Goal: Book appointment/travel/reservation

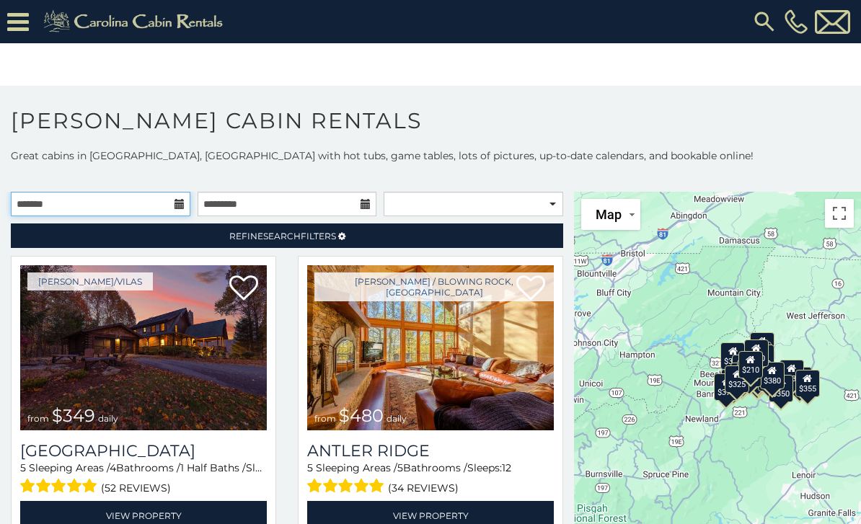
click at [173, 198] on input "text" at bounding box center [101, 204] width 180 height 25
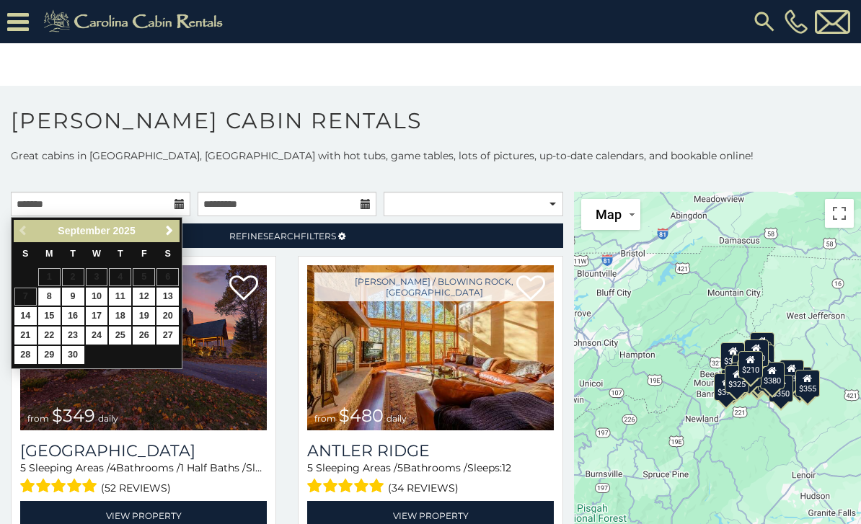
click at [172, 237] on link "Next" at bounding box center [169, 231] width 18 height 18
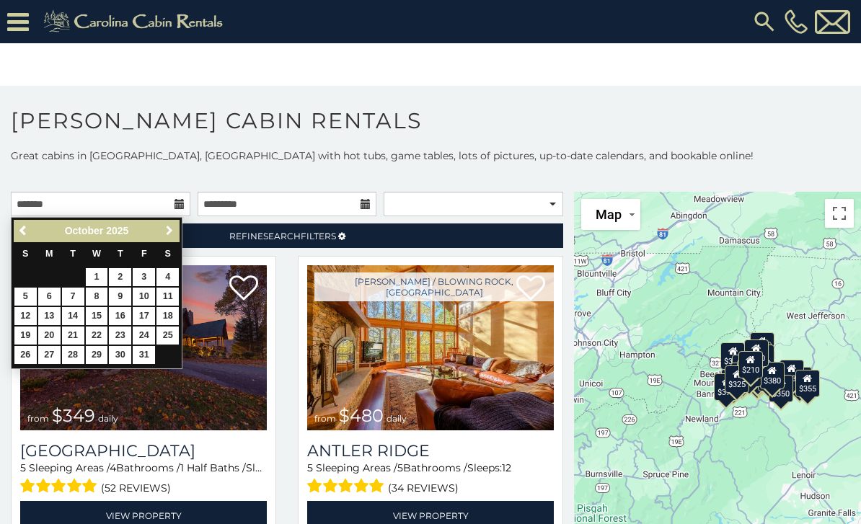
click at [170, 232] on span "Next" at bounding box center [170, 231] width 12 height 12
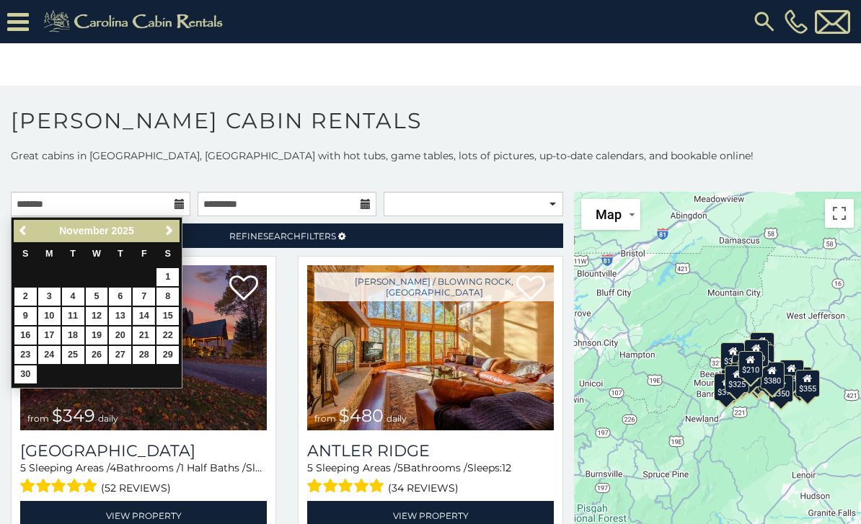
click at [149, 316] on link "14" at bounding box center [144, 316] width 22 height 18
type input "**********"
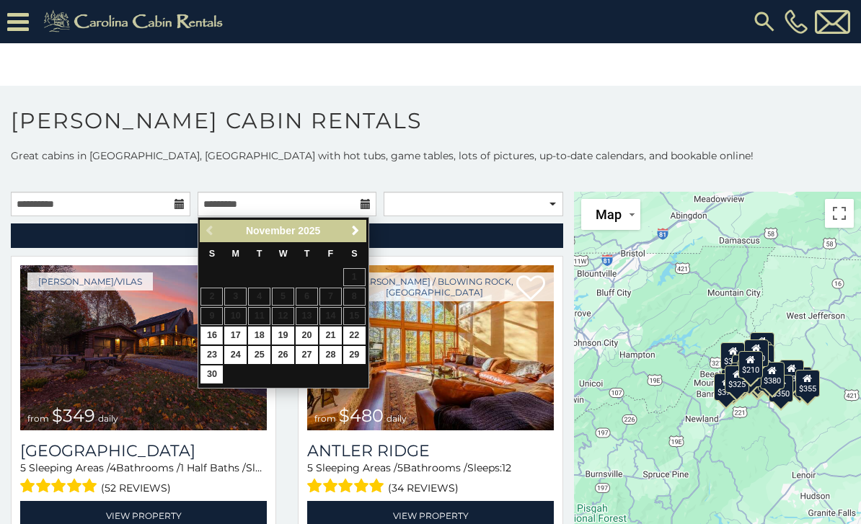
click at [216, 332] on link "16" at bounding box center [211, 336] width 22 height 18
type input "**********"
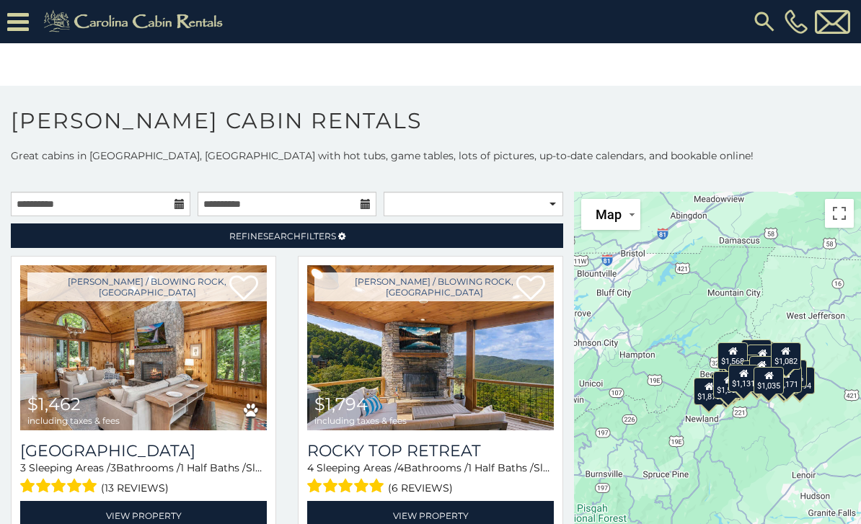
click at [498, 235] on link "Refine Search Filters" at bounding box center [287, 235] width 552 height 25
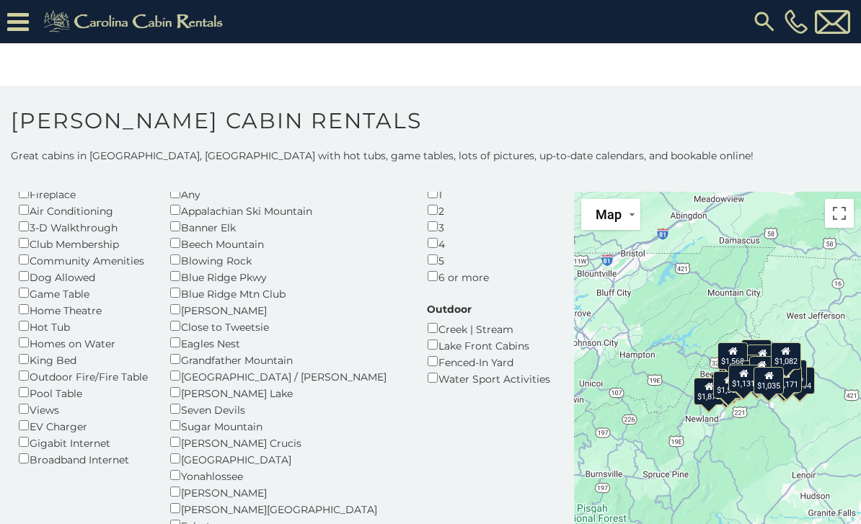
scroll to position [92, 0]
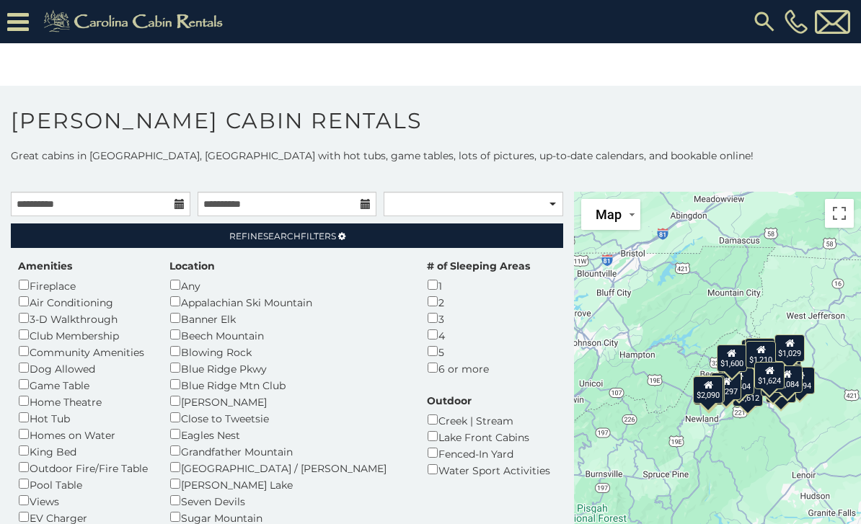
click at [506, 239] on link "Refine Search Filters" at bounding box center [287, 235] width 552 height 25
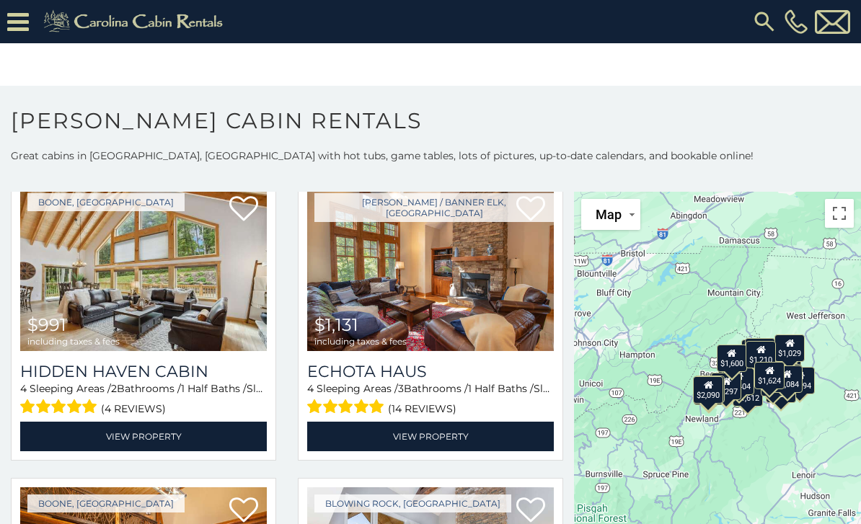
scroll to position [1286, 0]
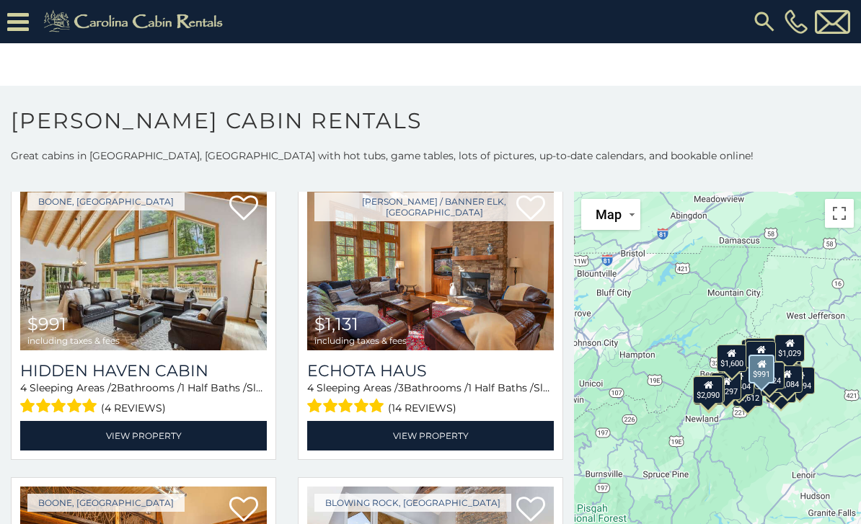
click at [215, 303] on img at bounding box center [143, 267] width 247 height 165
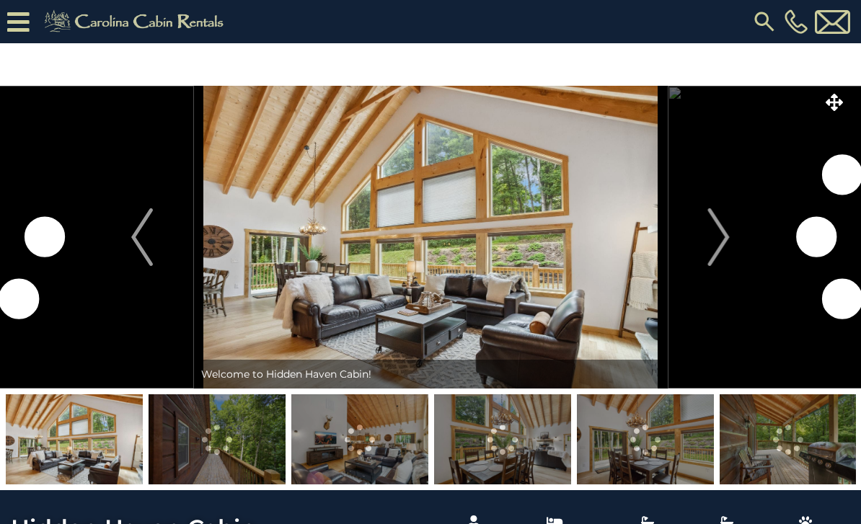
click at [714, 236] on img "Next" at bounding box center [719, 237] width 22 height 58
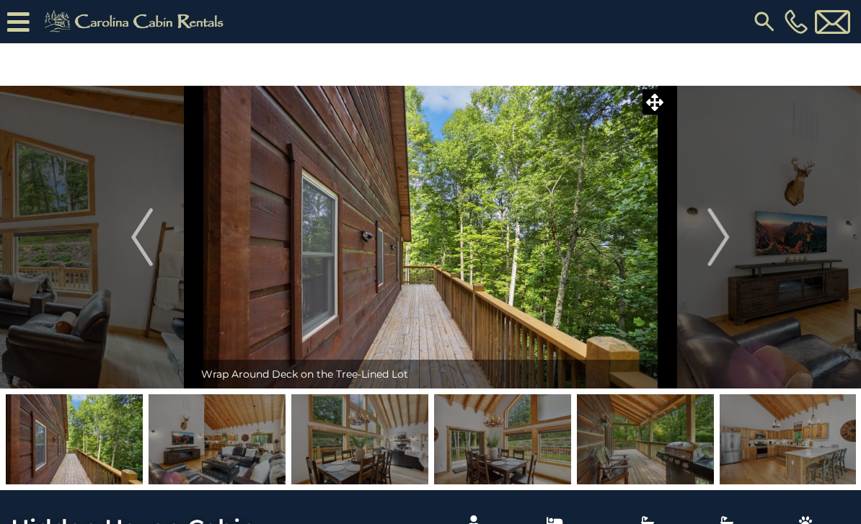
click at [727, 234] on img "Next" at bounding box center [719, 237] width 22 height 58
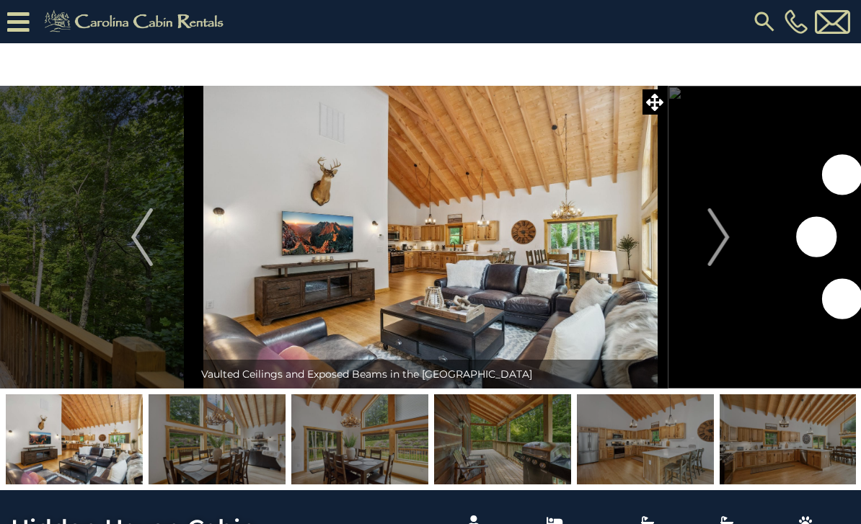
click at [718, 234] on img "Next" at bounding box center [719, 237] width 22 height 58
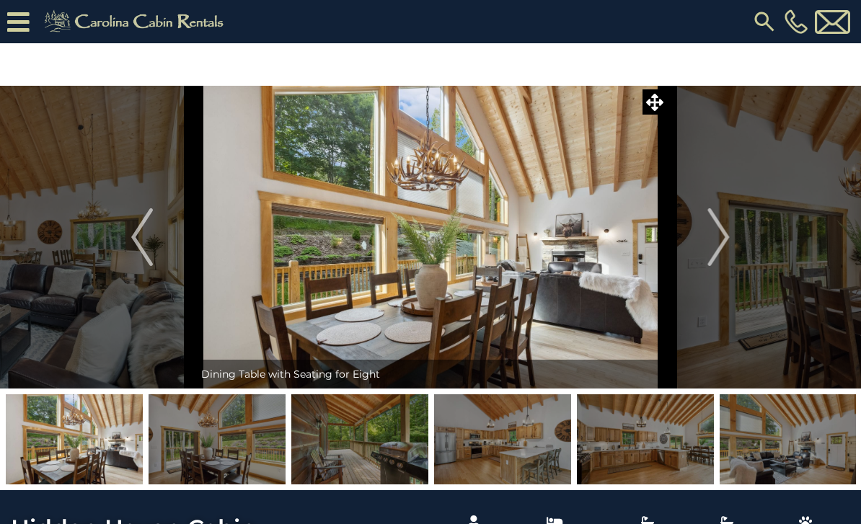
click at [727, 236] on img "Next" at bounding box center [719, 237] width 22 height 58
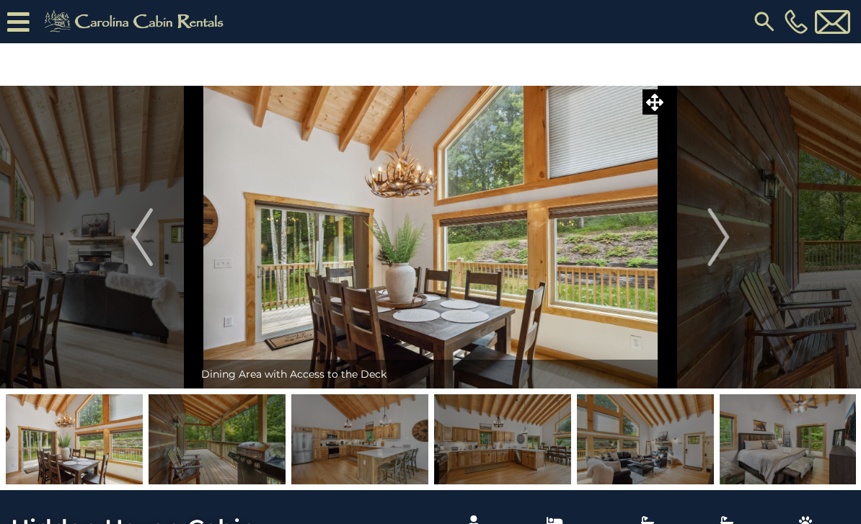
click at [729, 234] on img "Next" at bounding box center [719, 237] width 22 height 58
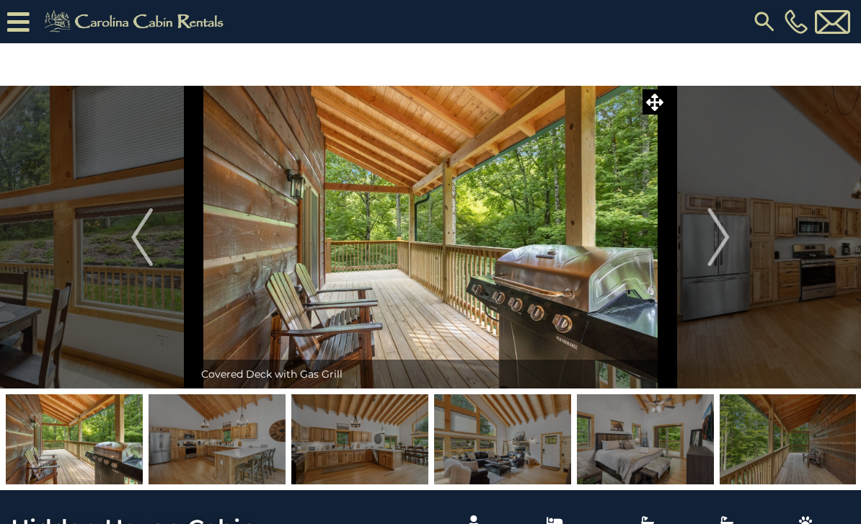
click at [727, 230] on img "Next" at bounding box center [719, 237] width 22 height 58
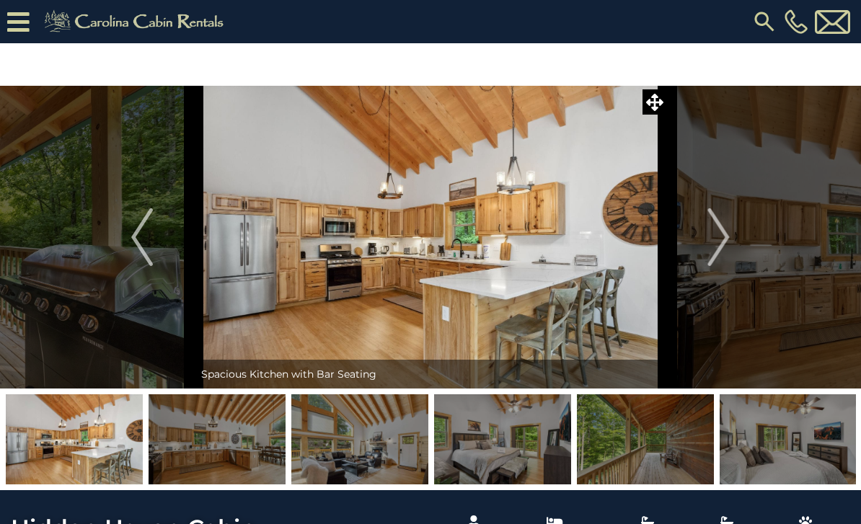
click at [729, 240] on img "Next" at bounding box center [719, 237] width 22 height 58
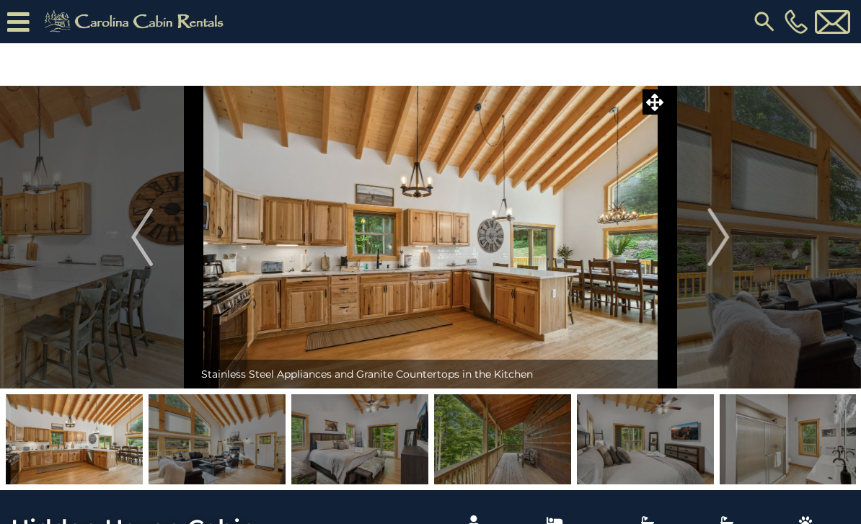
click at [722, 236] on img "Next" at bounding box center [719, 237] width 22 height 58
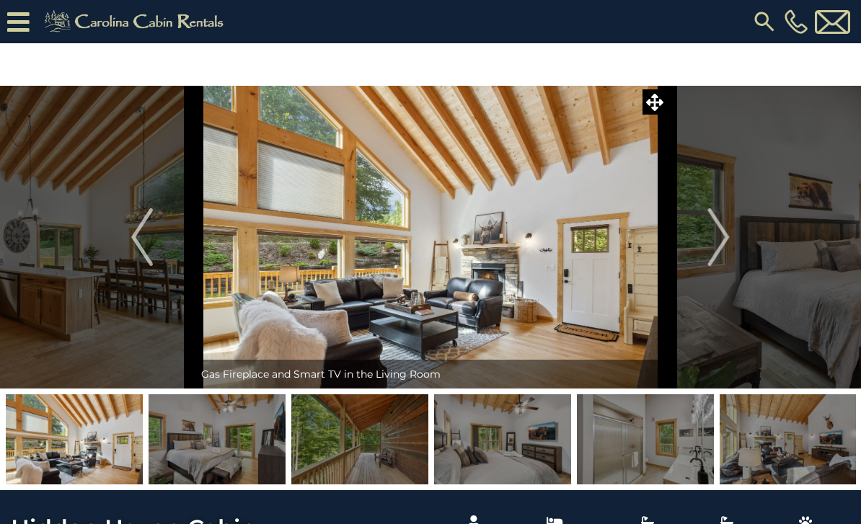
click at [724, 238] on img "Next" at bounding box center [719, 237] width 22 height 58
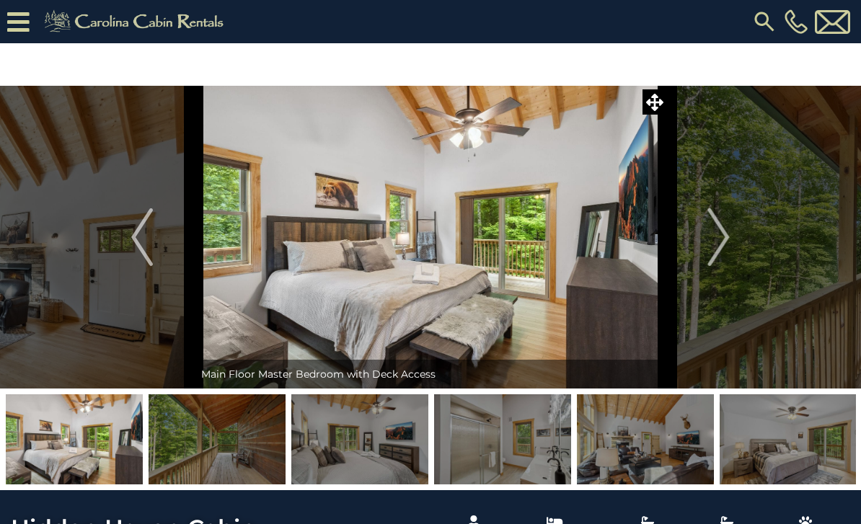
click at [723, 239] on img "Next" at bounding box center [719, 237] width 22 height 58
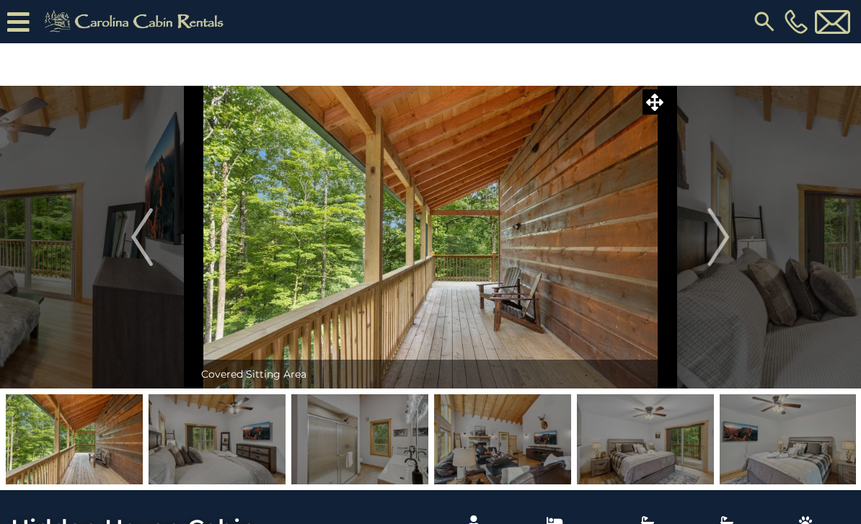
click at [719, 239] on img "Next" at bounding box center [719, 237] width 22 height 58
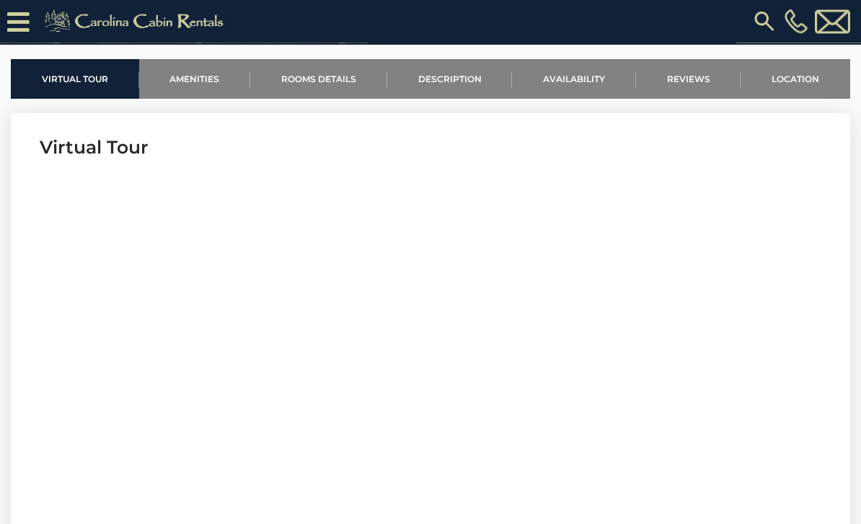
scroll to position [461, 0]
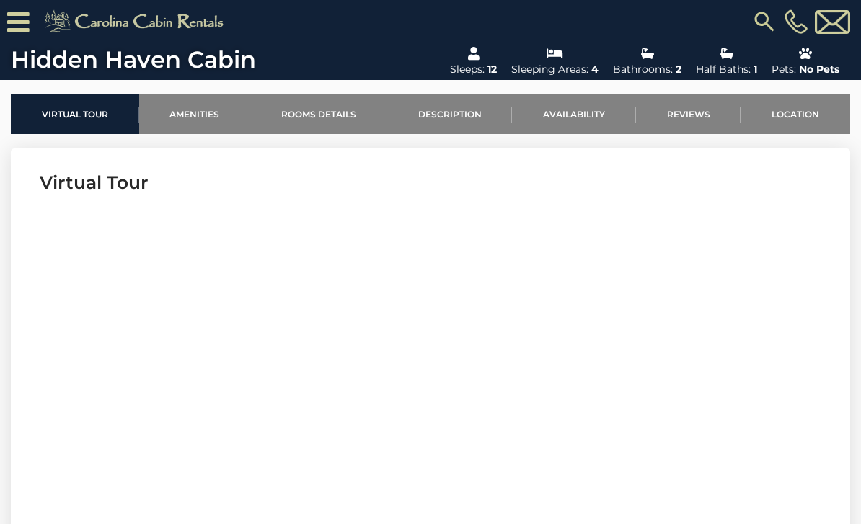
click at [342, 112] on link "Rooms Details" at bounding box center [318, 114] width 137 height 40
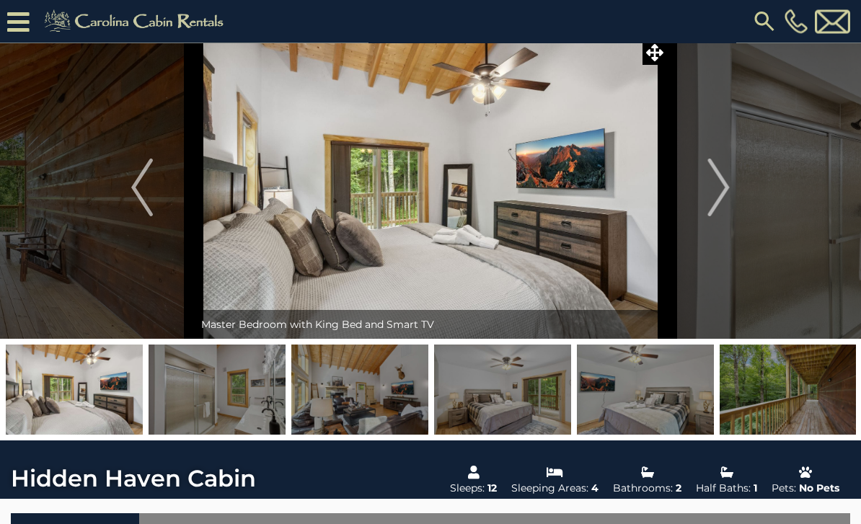
scroll to position [0, 0]
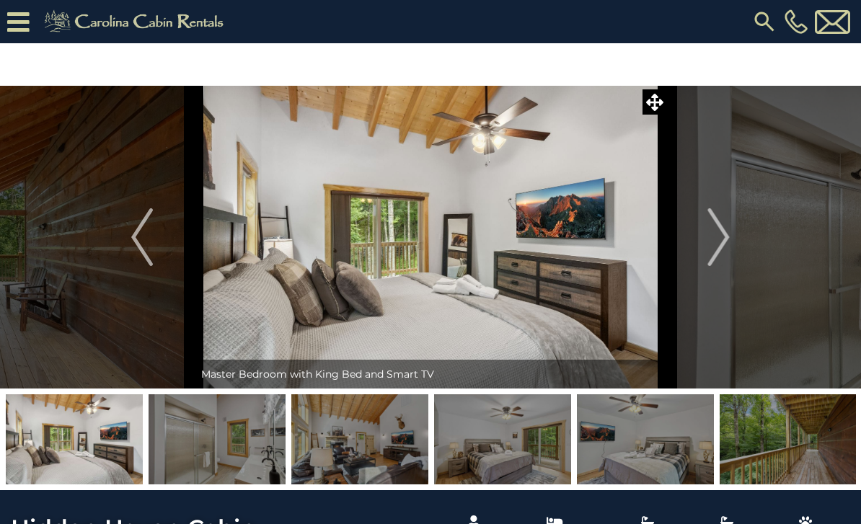
click at [720, 244] on img "Next" at bounding box center [719, 237] width 22 height 58
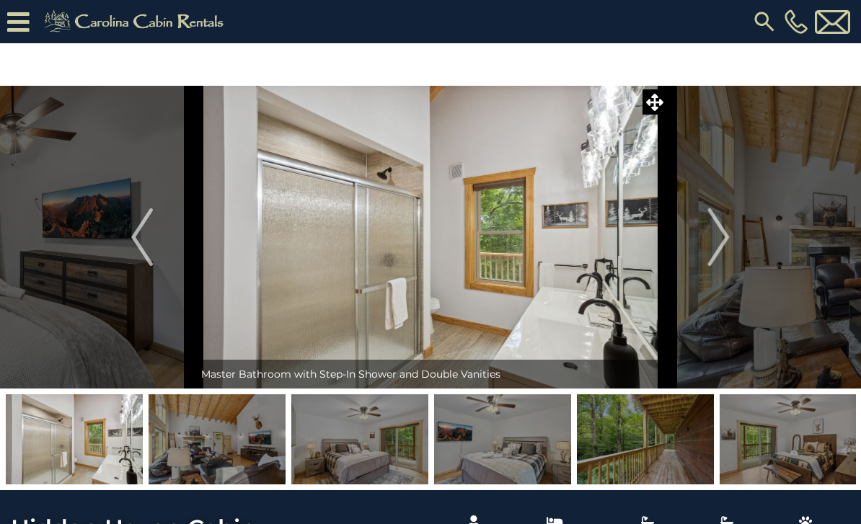
click at [716, 234] on img "Next" at bounding box center [719, 237] width 22 height 58
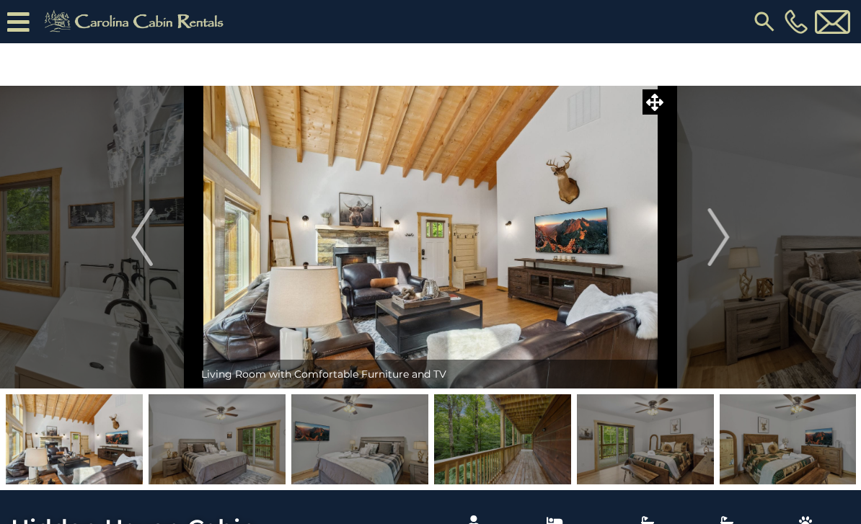
click at [713, 244] on img "Next" at bounding box center [719, 237] width 22 height 58
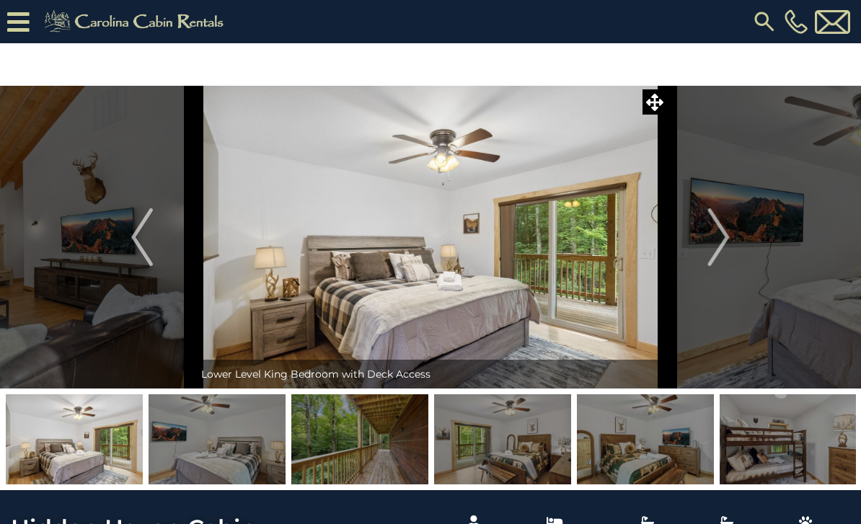
click at [709, 252] on img "Next" at bounding box center [719, 237] width 22 height 58
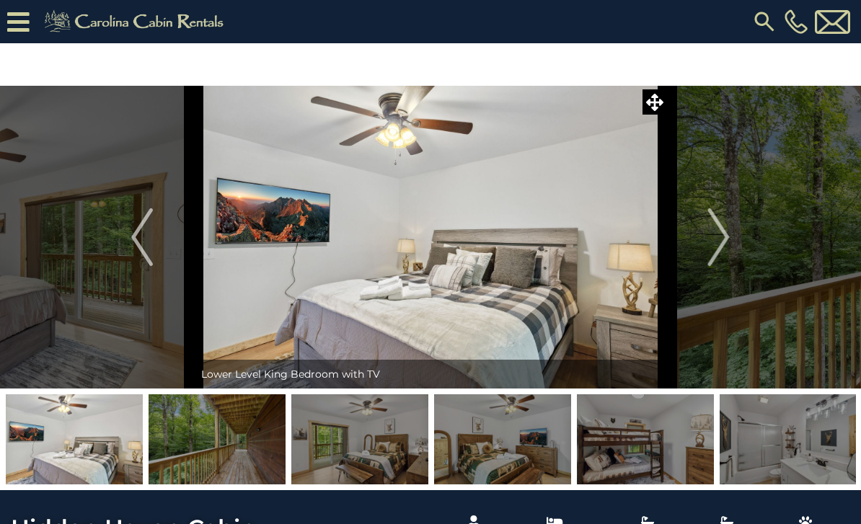
click at [713, 247] on img "Next" at bounding box center [719, 237] width 22 height 58
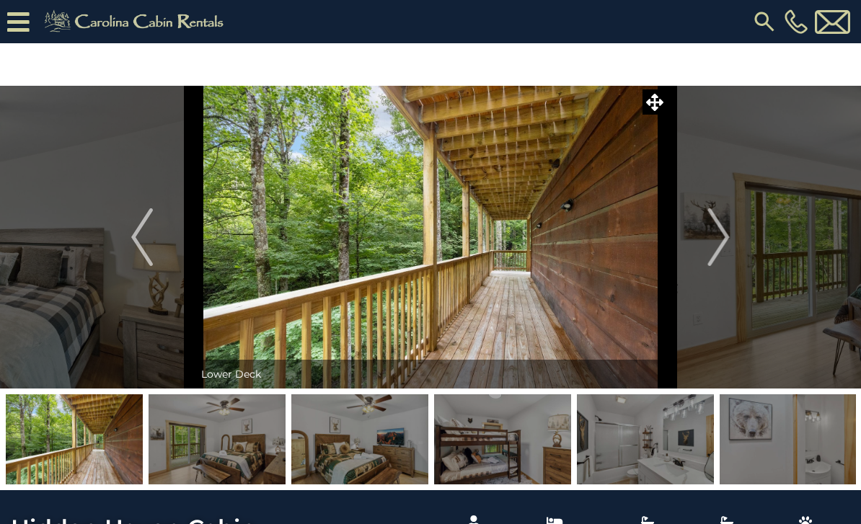
click at [712, 253] on img "Next" at bounding box center [719, 237] width 22 height 58
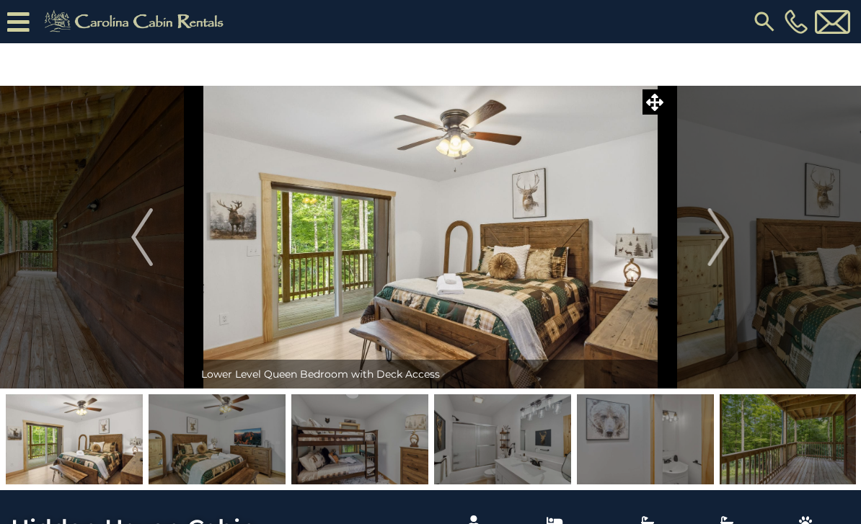
click at [713, 246] on img "Next" at bounding box center [719, 237] width 22 height 58
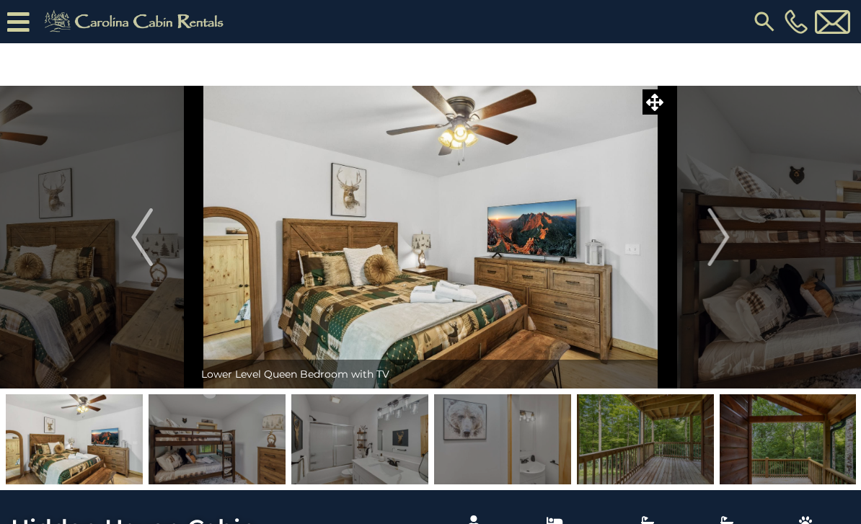
click at [708, 252] on img "Next" at bounding box center [719, 237] width 22 height 58
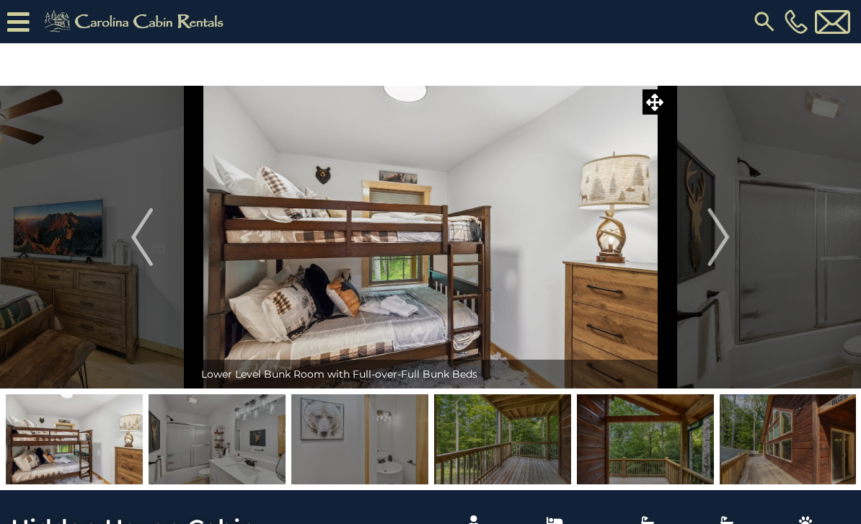
click at [709, 254] on img "Next" at bounding box center [719, 237] width 22 height 58
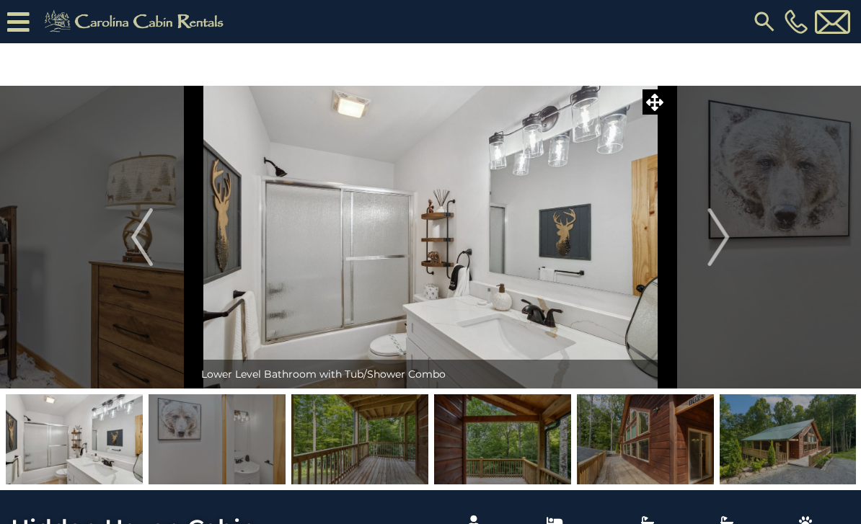
click at [709, 248] on img "Next" at bounding box center [719, 237] width 22 height 58
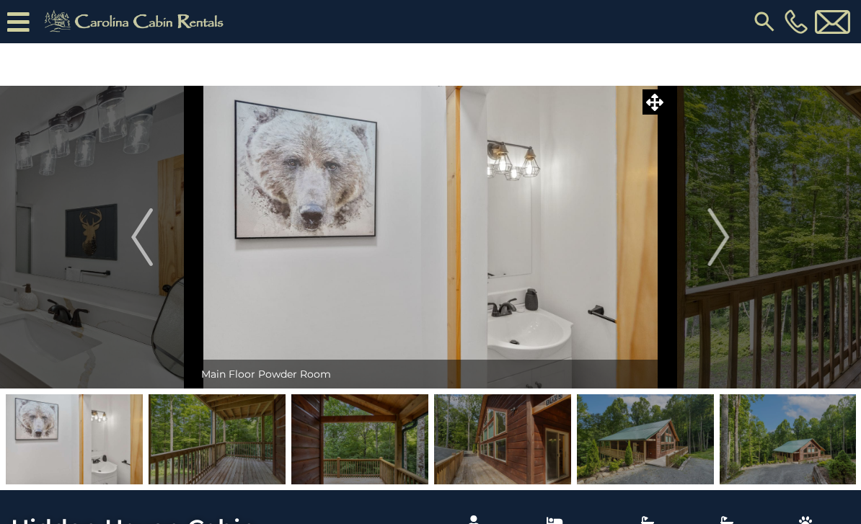
click at [709, 251] on img "Next" at bounding box center [719, 237] width 22 height 58
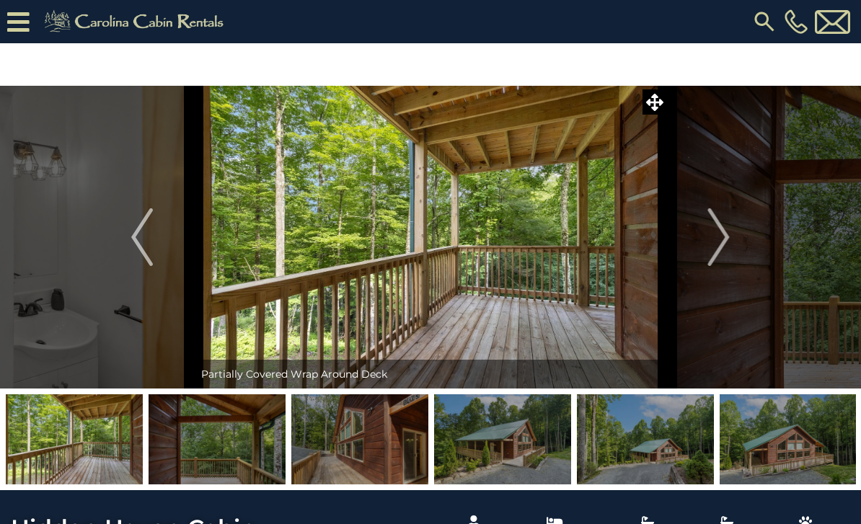
click at [712, 244] on img "Next" at bounding box center [719, 237] width 22 height 58
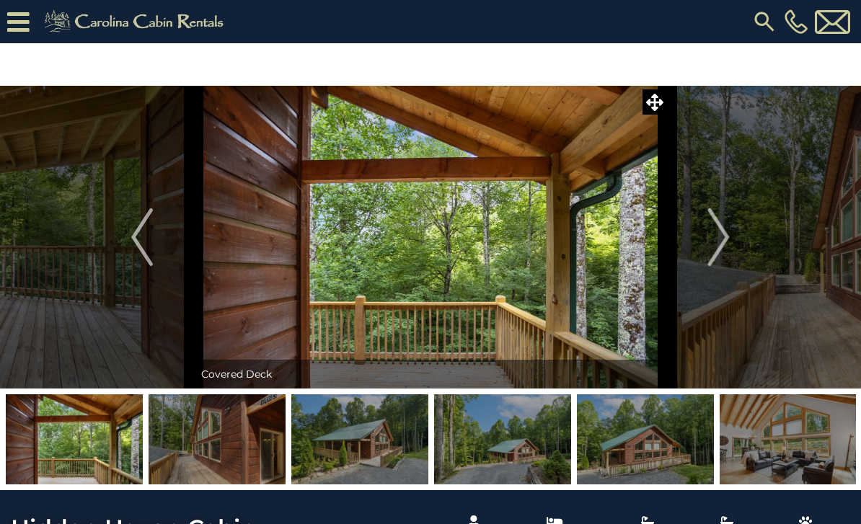
click at [711, 242] on img "Next" at bounding box center [719, 237] width 22 height 58
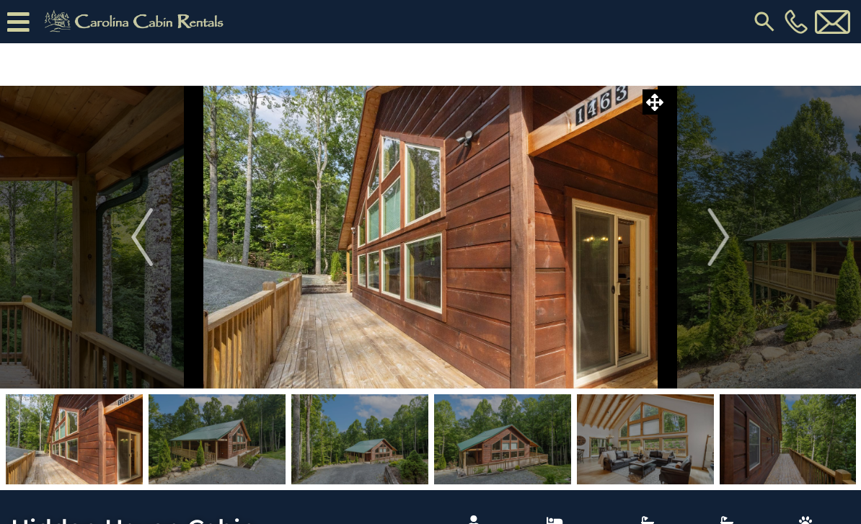
click at [712, 242] on img "Next" at bounding box center [719, 237] width 22 height 58
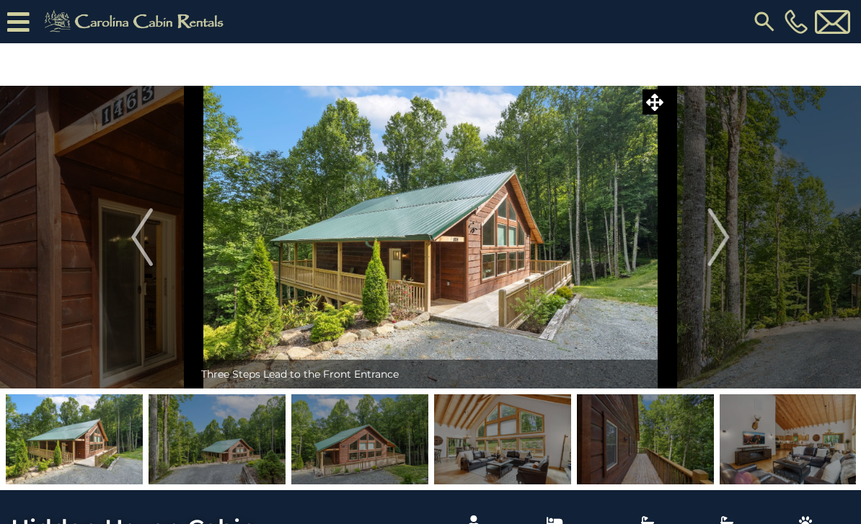
click at [713, 242] on img "Next" at bounding box center [719, 237] width 22 height 58
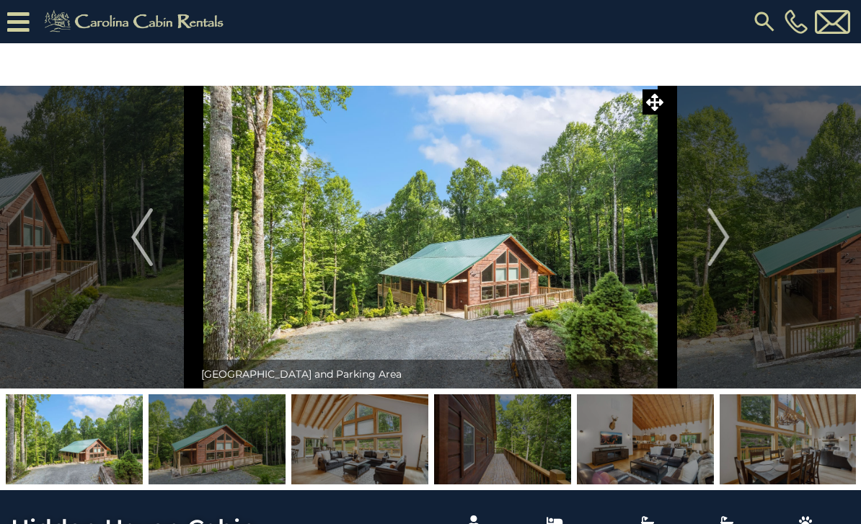
click at [712, 245] on img "Next" at bounding box center [719, 237] width 22 height 58
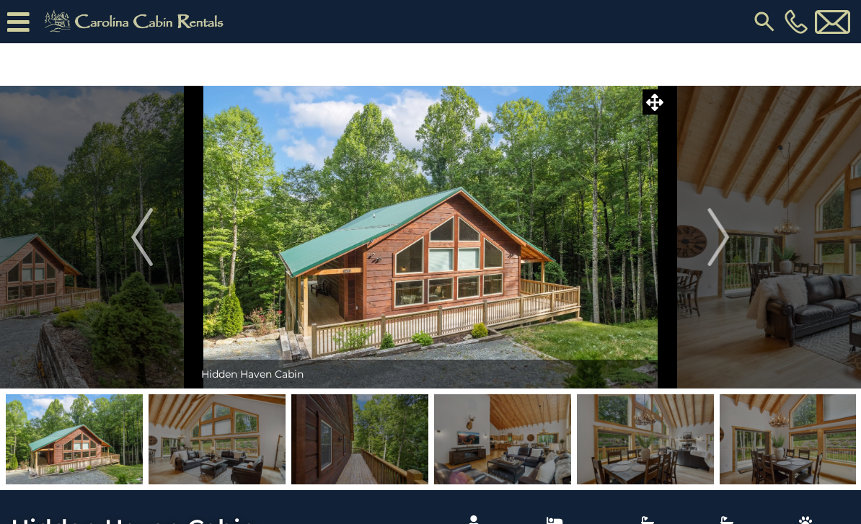
click at [715, 243] on img "Next" at bounding box center [719, 237] width 22 height 58
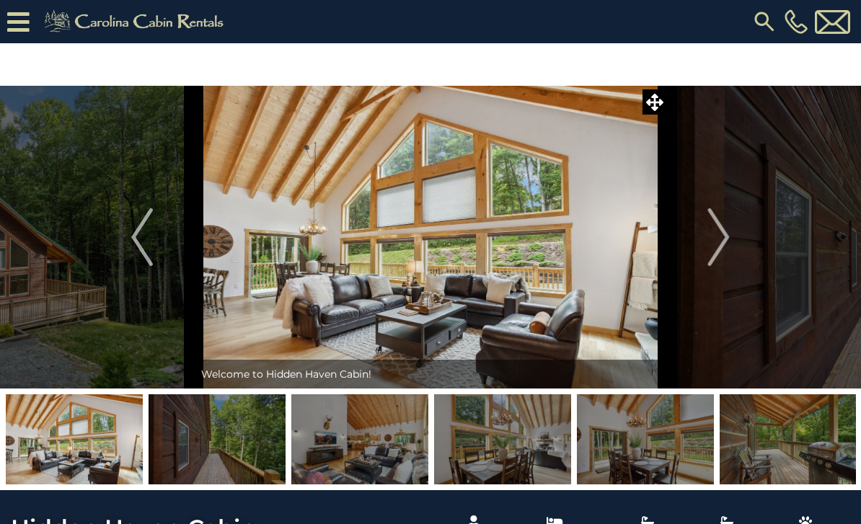
click at [711, 254] on img "Next" at bounding box center [719, 237] width 22 height 58
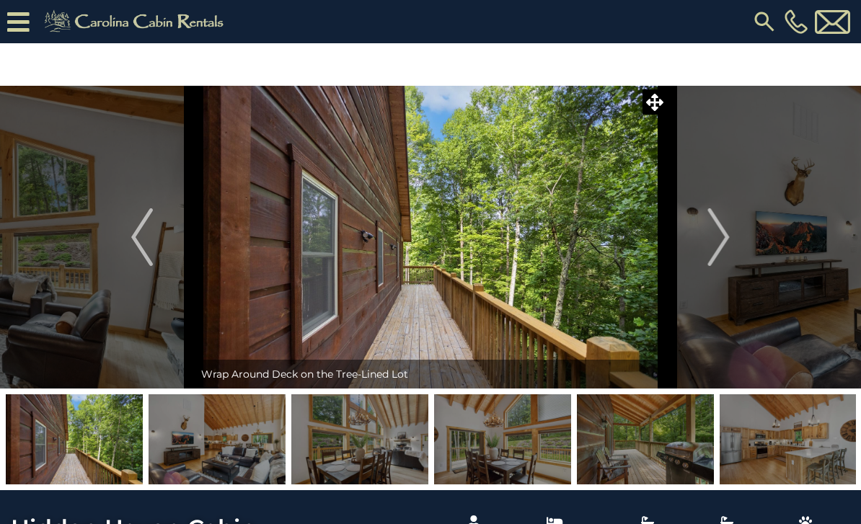
click at [712, 251] on img "Next" at bounding box center [719, 237] width 22 height 58
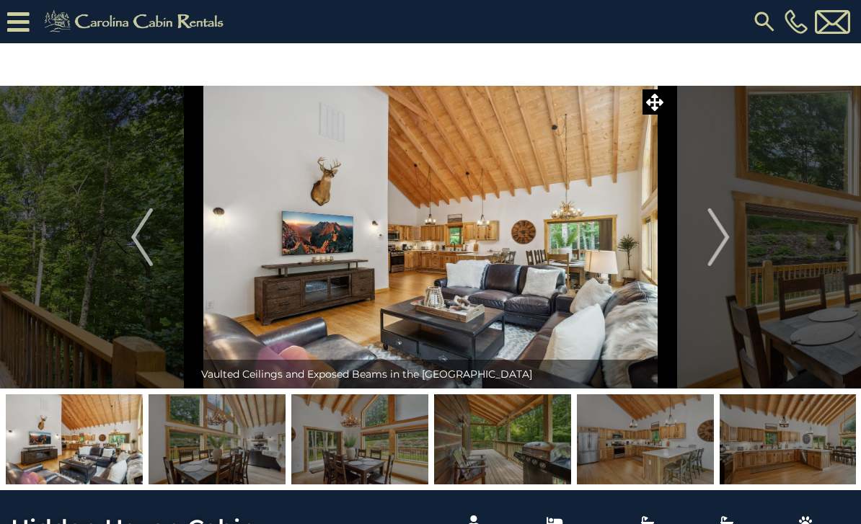
click at [714, 249] on img "Next" at bounding box center [719, 237] width 22 height 58
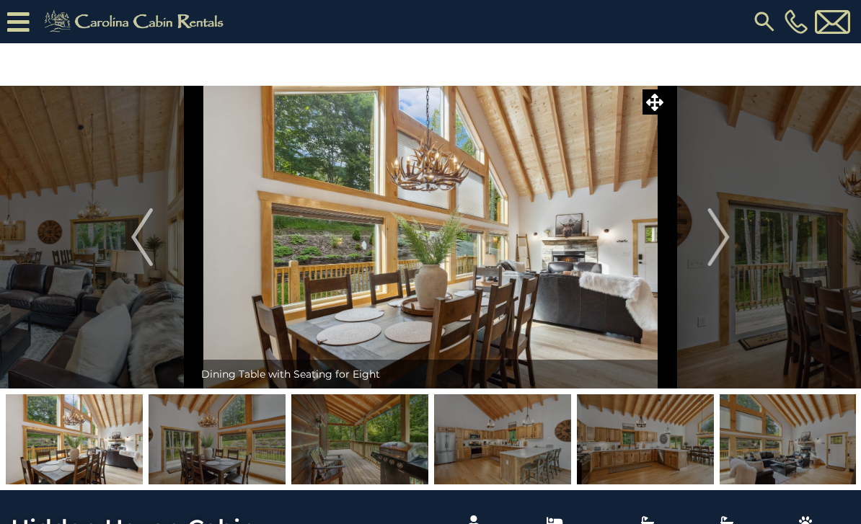
click at [714, 252] on img "Next" at bounding box center [719, 237] width 22 height 58
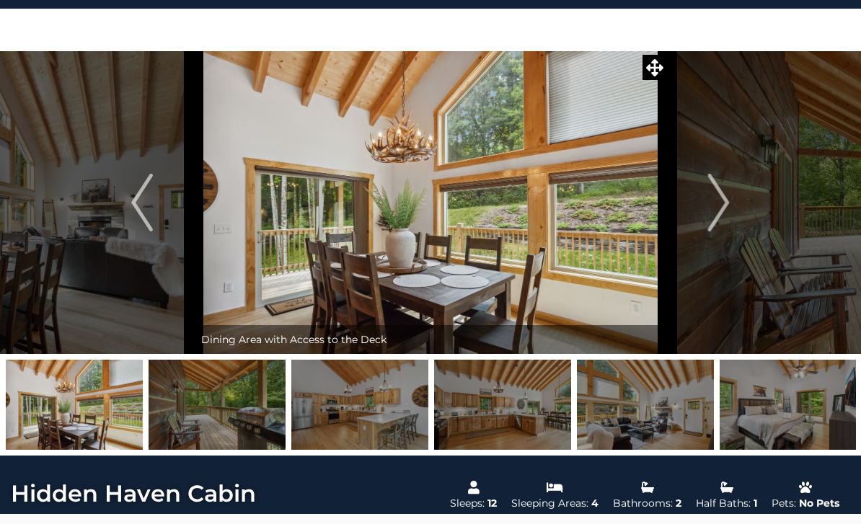
scroll to position [39, 0]
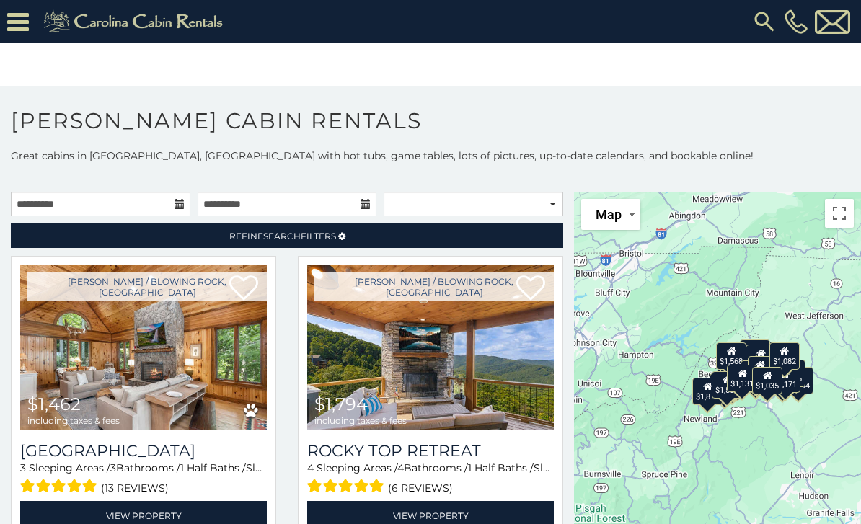
click at [517, 241] on link "Refine Search Filters" at bounding box center [287, 235] width 552 height 25
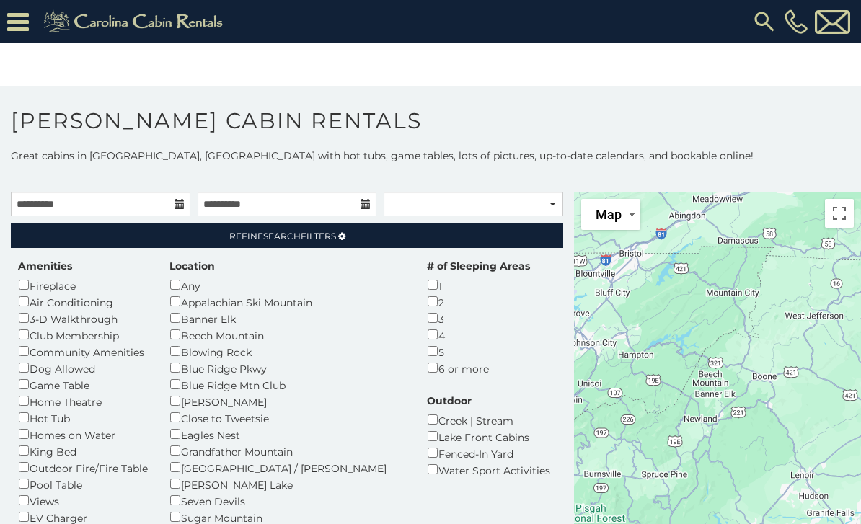
click at [500, 248] on link "Refine Search Filters" at bounding box center [287, 235] width 552 height 25
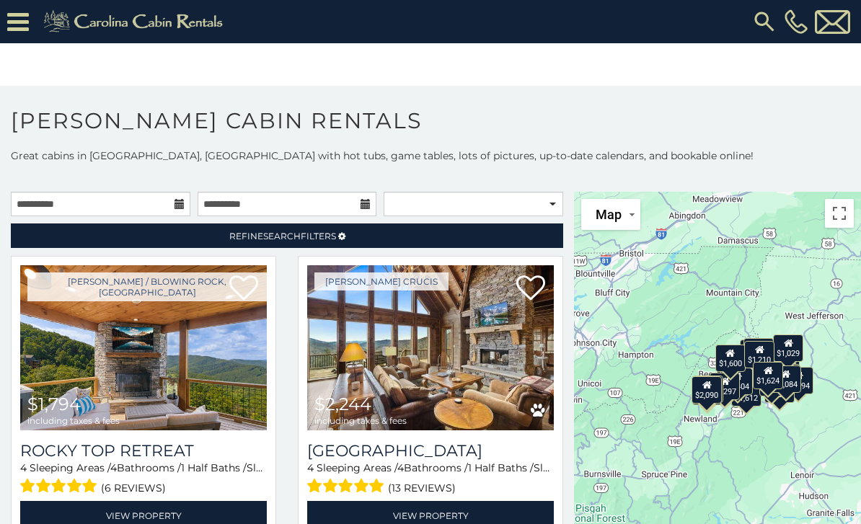
click at [542, 236] on link "Refine Search Filters" at bounding box center [287, 235] width 552 height 25
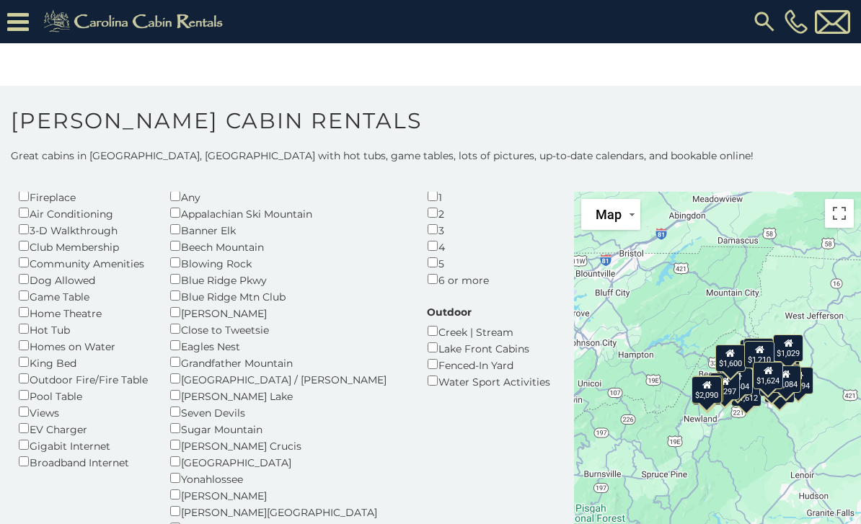
scroll to position [84, 0]
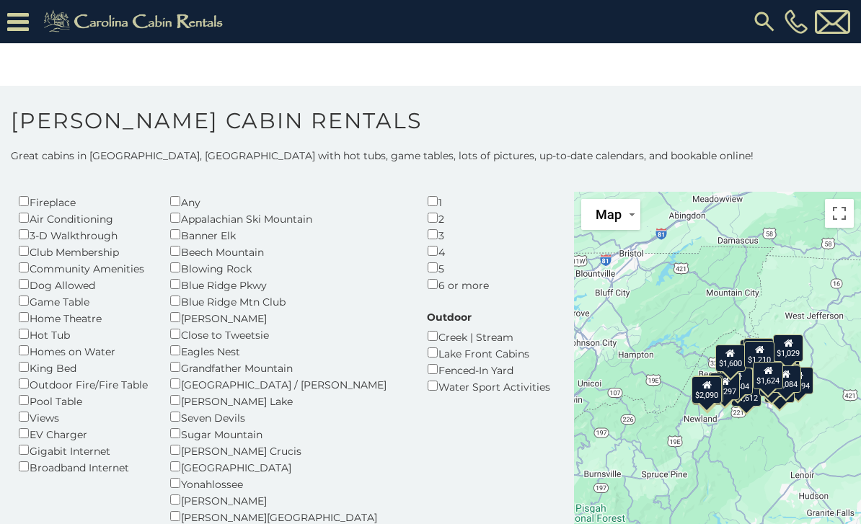
click at [253, 260] on div "Blowing Rock" at bounding box center [287, 268] width 236 height 17
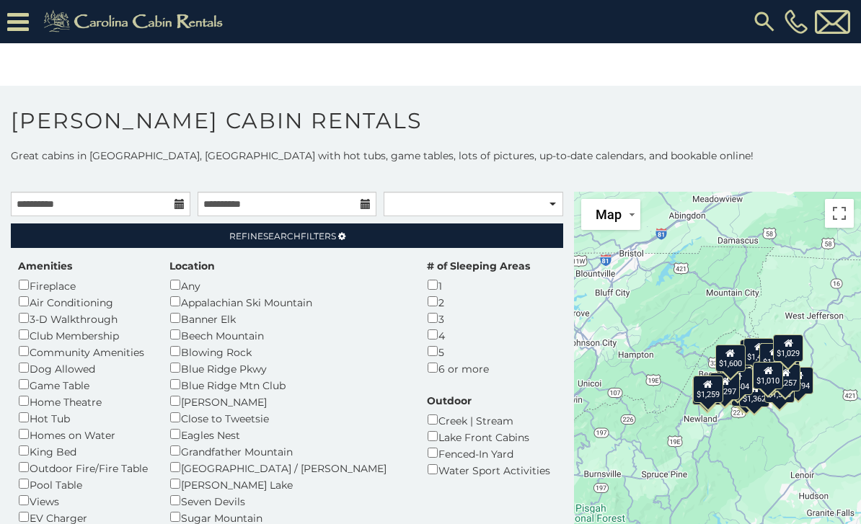
click at [493, 242] on link "Refine Search Filters" at bounding box center [287, 235] width 552 height 25
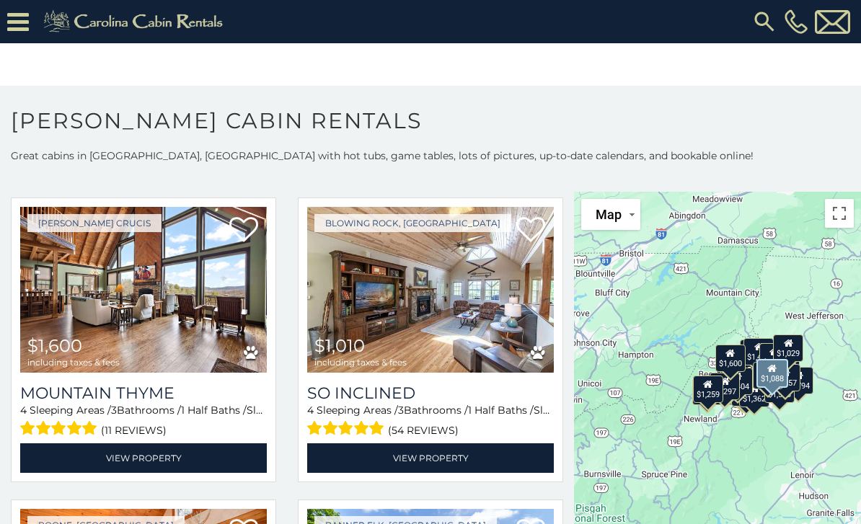
scroll to position [3980, 0]
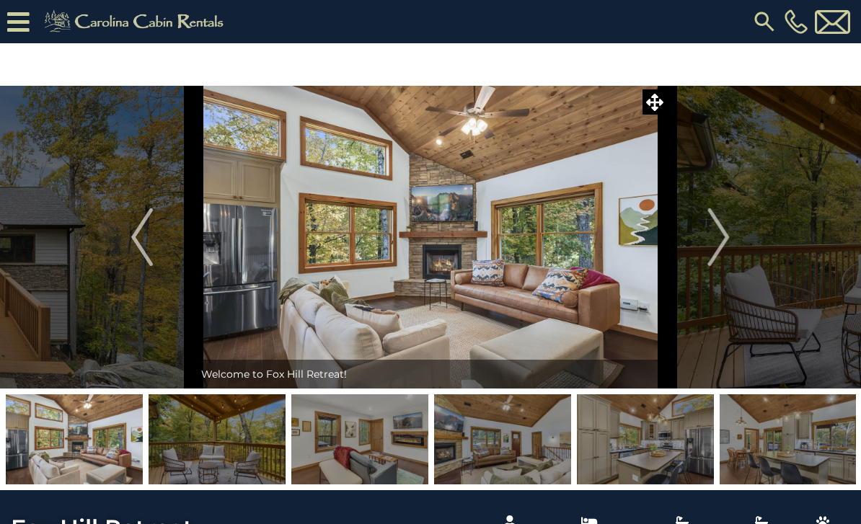
click at [714, 238] on img "Next" at bounding box center [719, 237] width 22 height 58
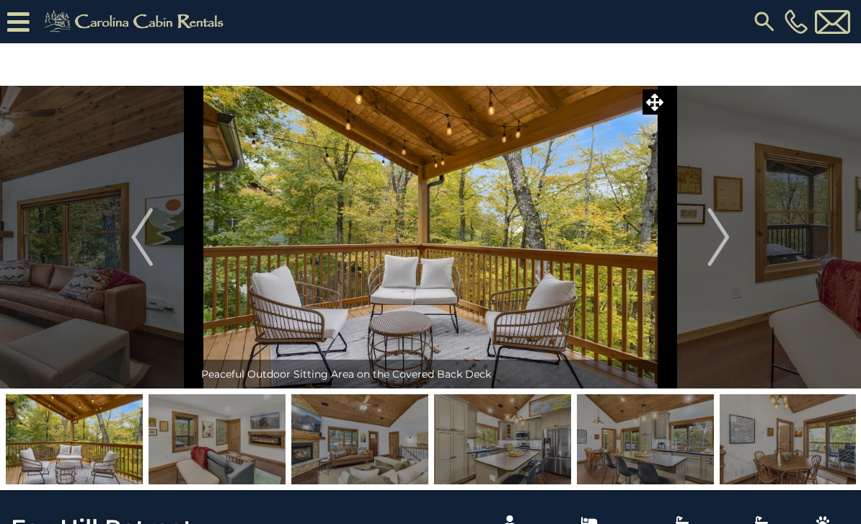
click at [713, 234] on img "Next" at bounding box center [719, 237] width 22 height 58
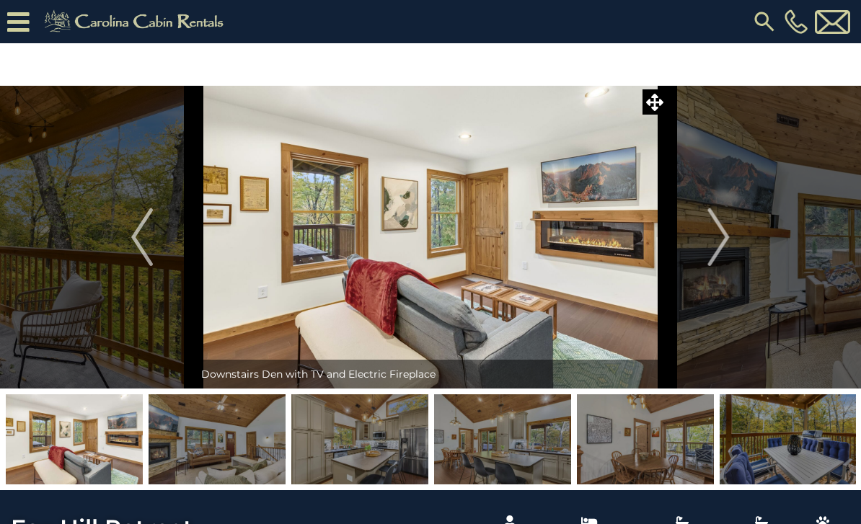
click at [713, 236] on img "Next" at bounding box center [719, 237] width 22 height 58
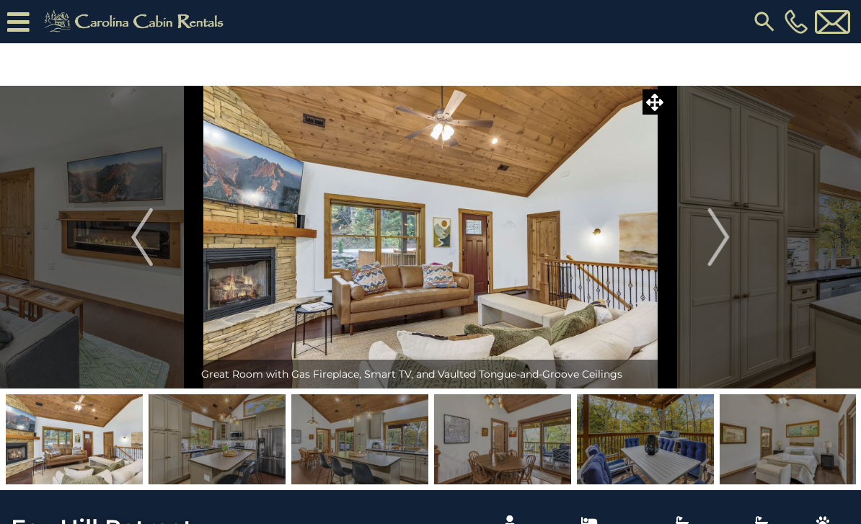
click at [709, 240] on img "Next" at bounding box center [719, 237] width 22 height 58
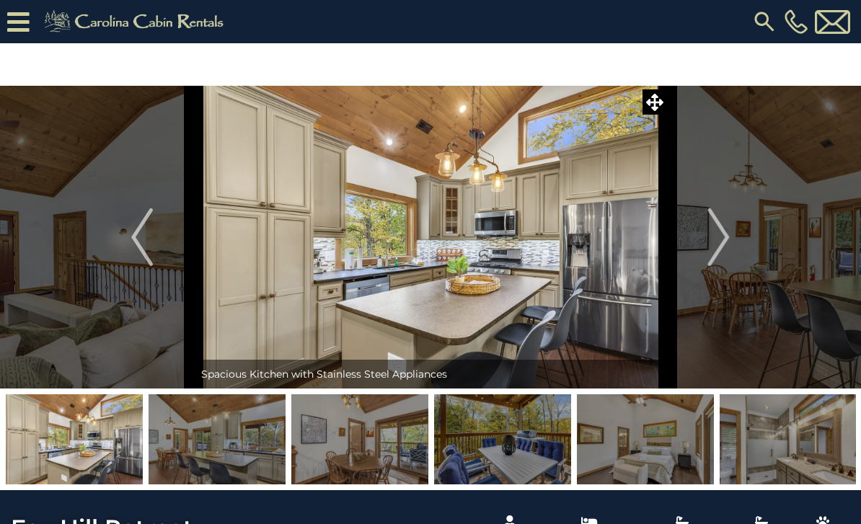
click at [707, 244] on button "Next" at bounding box center [719, 237] width 104 height 303
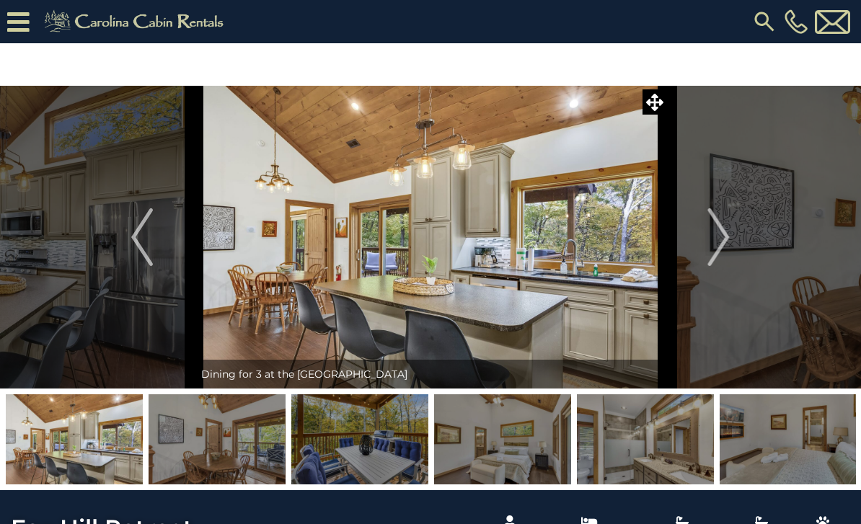
click at [707, 242] on button "Next" at bounding box center [719, 237] width 104 height 303
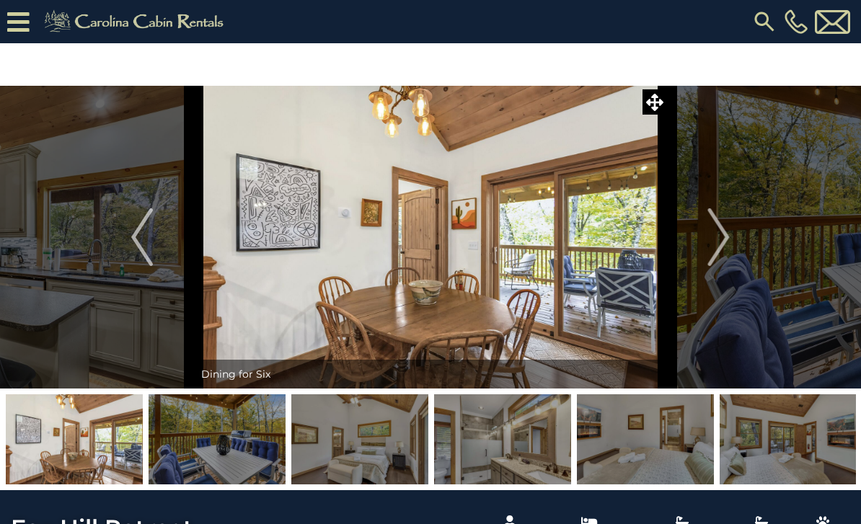
click at [707, 240] on button "Next" at bounding box center [719, 237] width 104 height 303
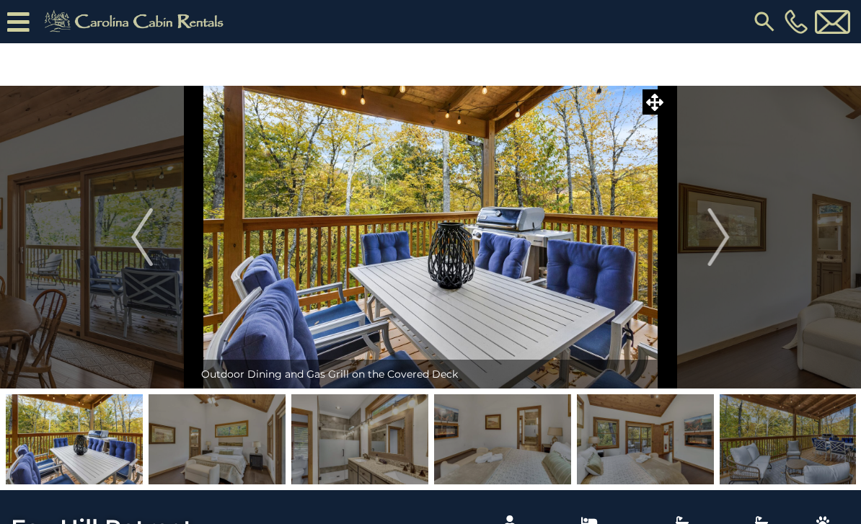
click at [710, 235] on img "Next" at bounding box center [719, 237] width 22 height 58
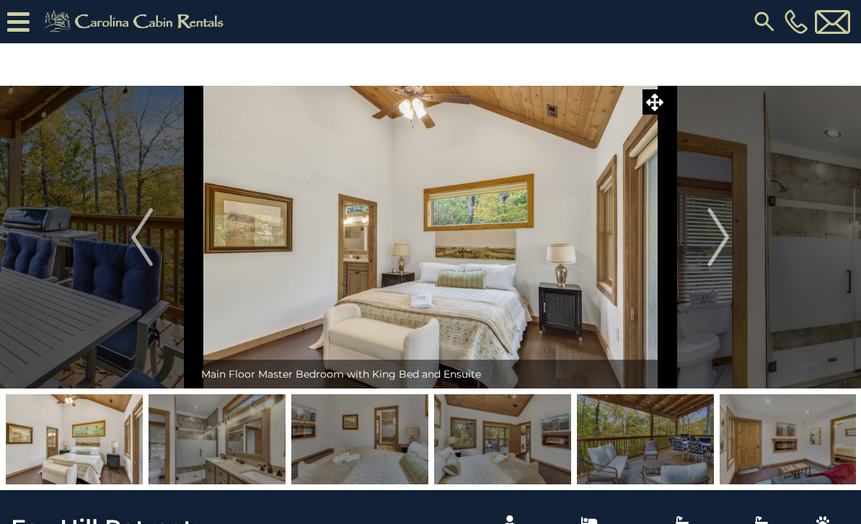
click at [708, 241] on img "Next" at bounding box center [719, 237] width 22 height 58
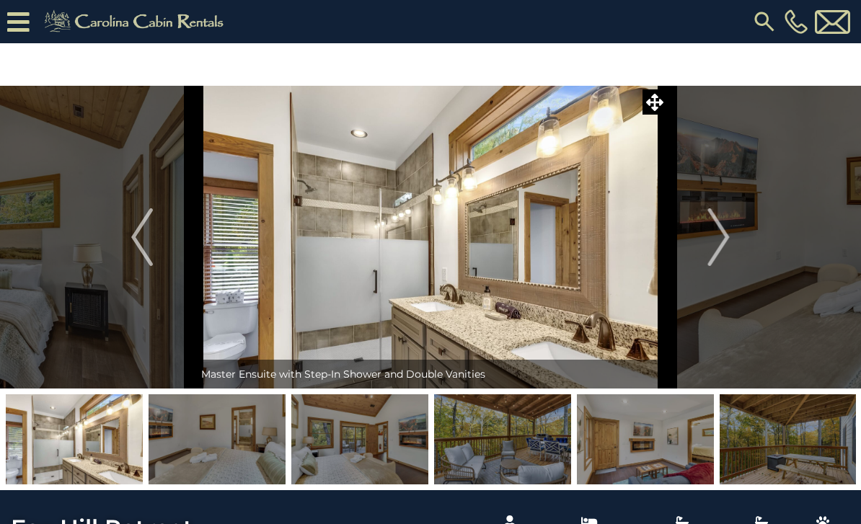
click at [706, 244] on button "Next" at bounding box center [719, 237] width 104 height 303
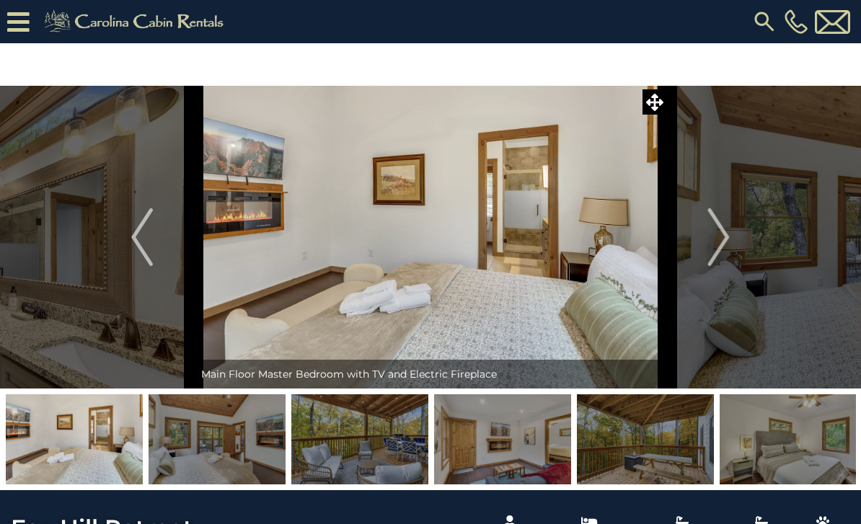
click at [707, 244] on button "Next" at bounding box center [719, 237] width 104 height 303
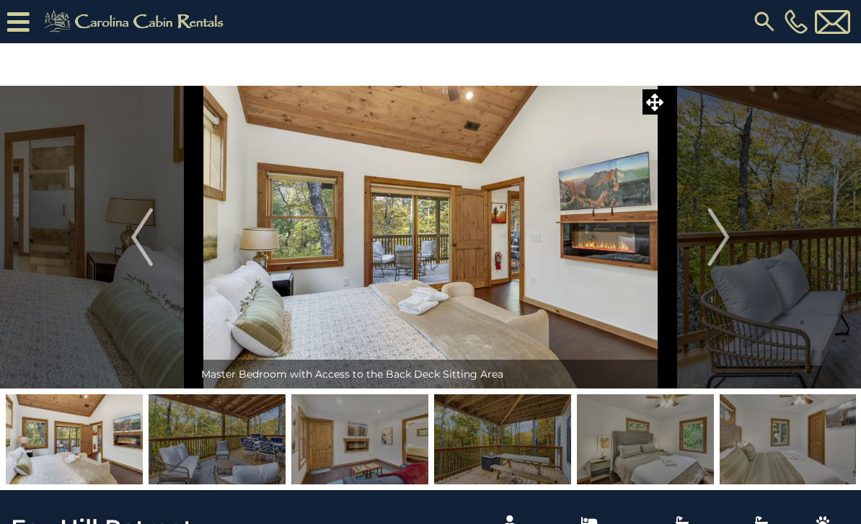
click at [706, 244] on button "Next" at bounding box center [719, 237] width 104 height 303
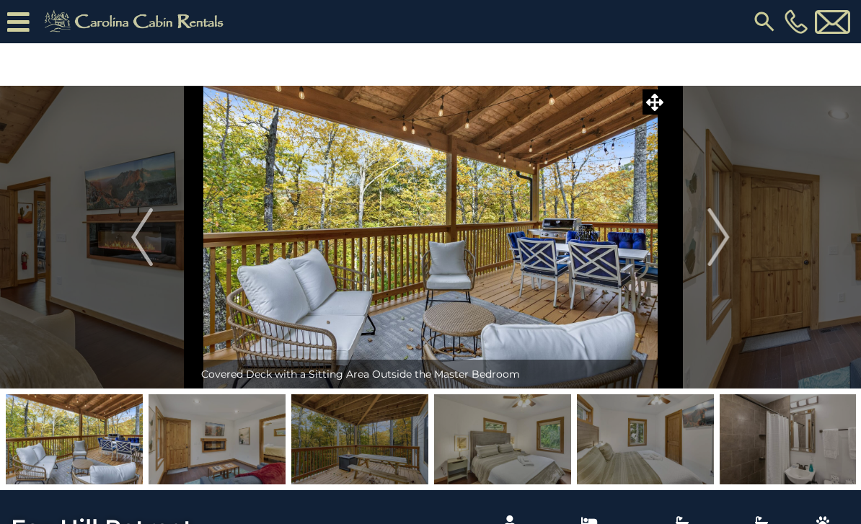
click at [708, 244] on img "Next" at bounding box center [719, 237] width 22 height 58
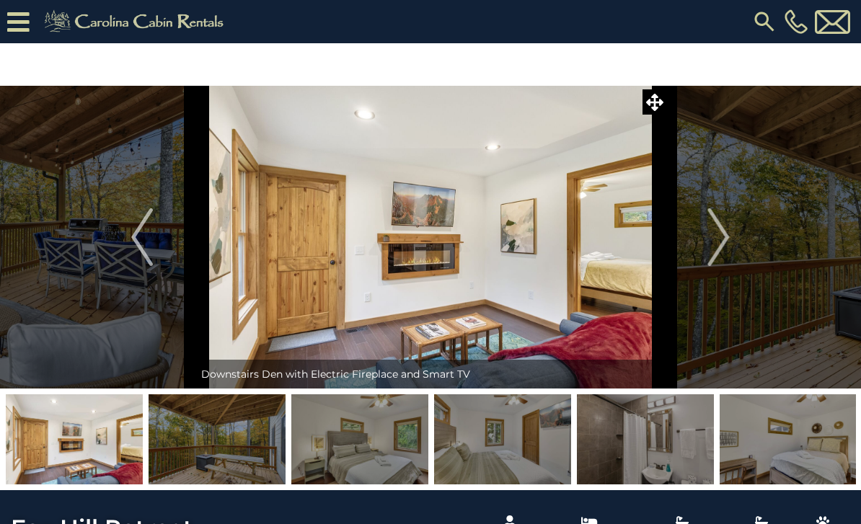
click at [709, 242] on img "Next" at bounding box center [719, 237] width 22 height 58
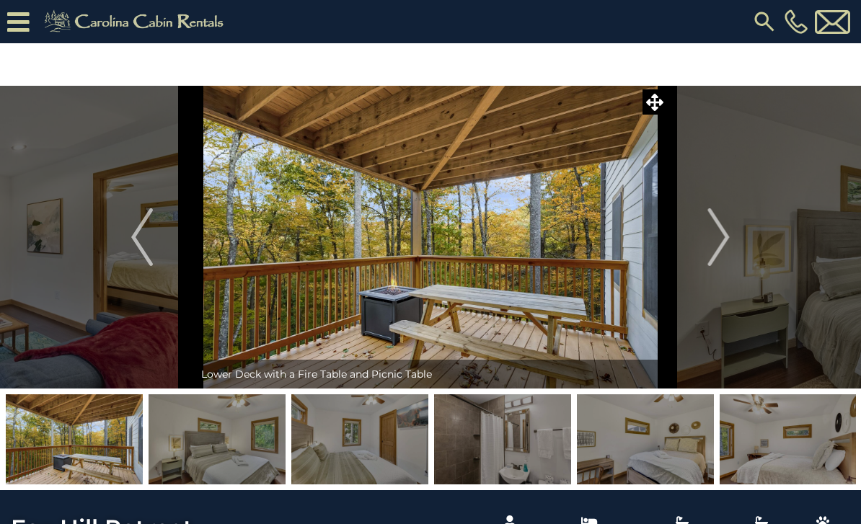
click at [709, 241] on img "Next" at bounding box center [719, 237] width 22 height 58
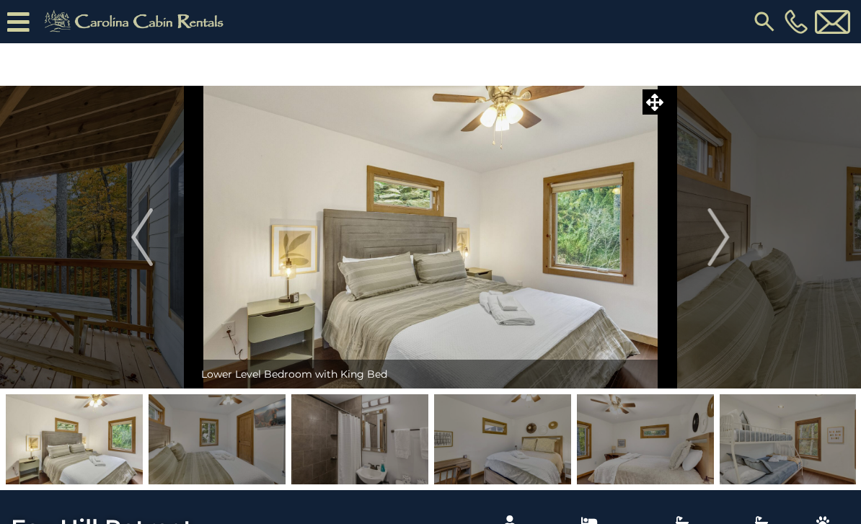
click at [708, 241] on img "Next" at bounding box center [719, 237] width 22 height 58
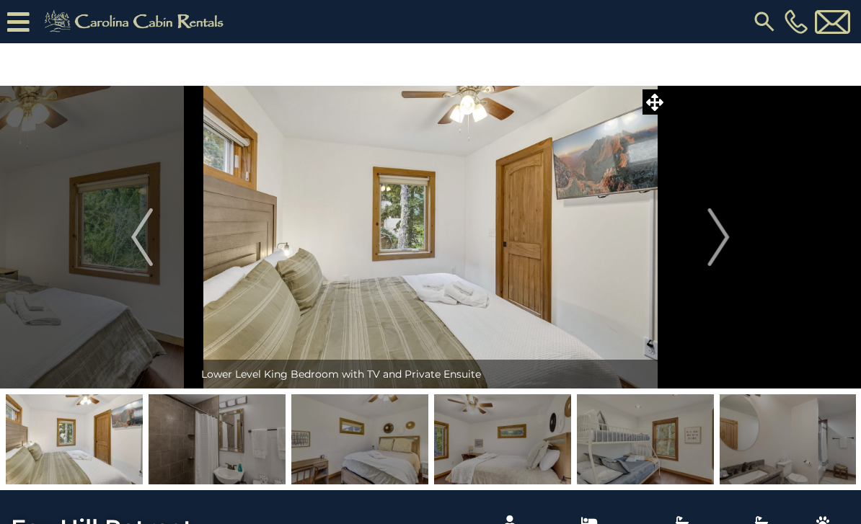
click at [707, 244] on button "Next" at bounding box center [719, 237] width 104 height 303
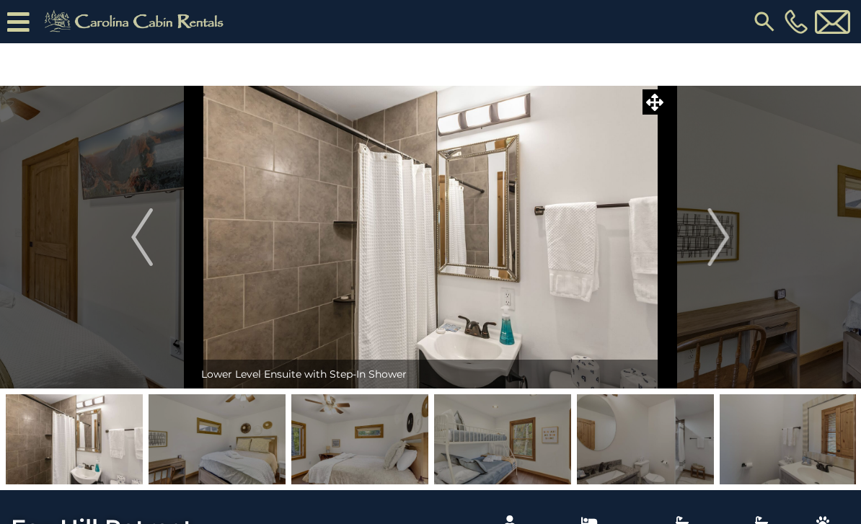
click at [707, 244] on button "Next" at bounding box center [719, 237] width 104 height 303
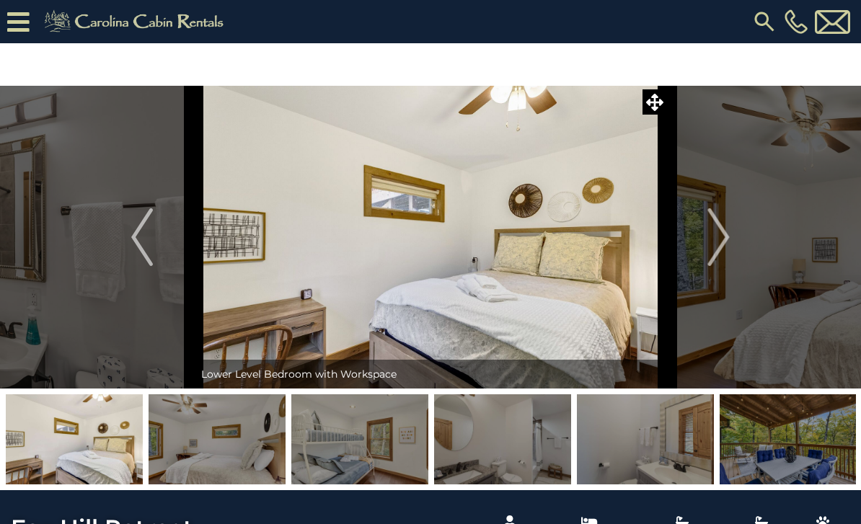
click at [709, 239] on img "Next" at bounding box center [719, 237] width 22 height 58
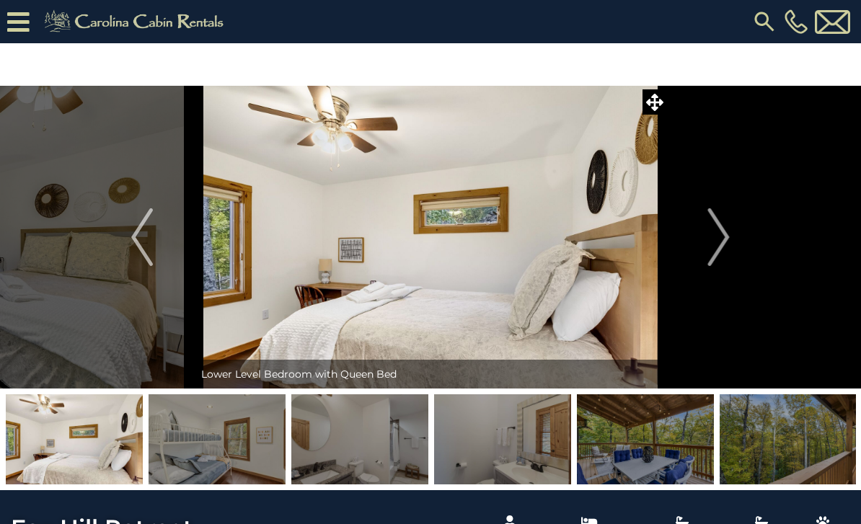
click at [711, 232] on img "Next" at bounding box center [719, 237] width 22 height 58
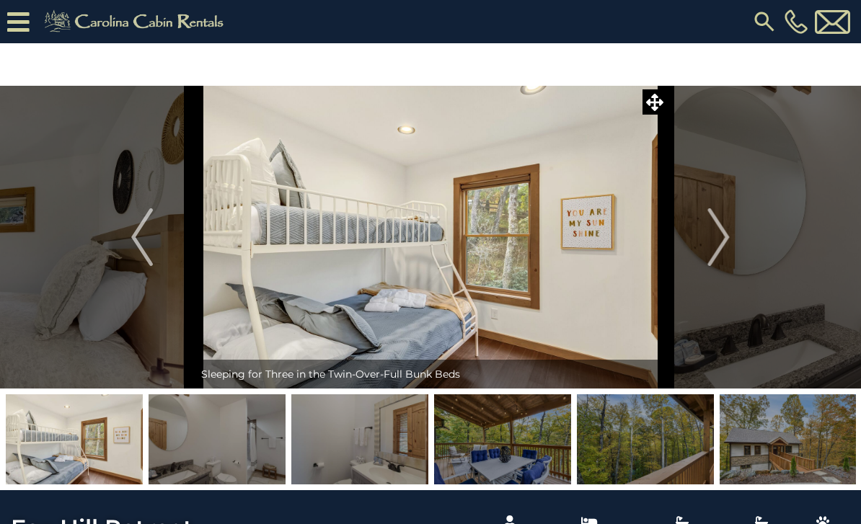
click at [709, 236] on img "Next" at bounding box center [719, 237] width 22 height 58
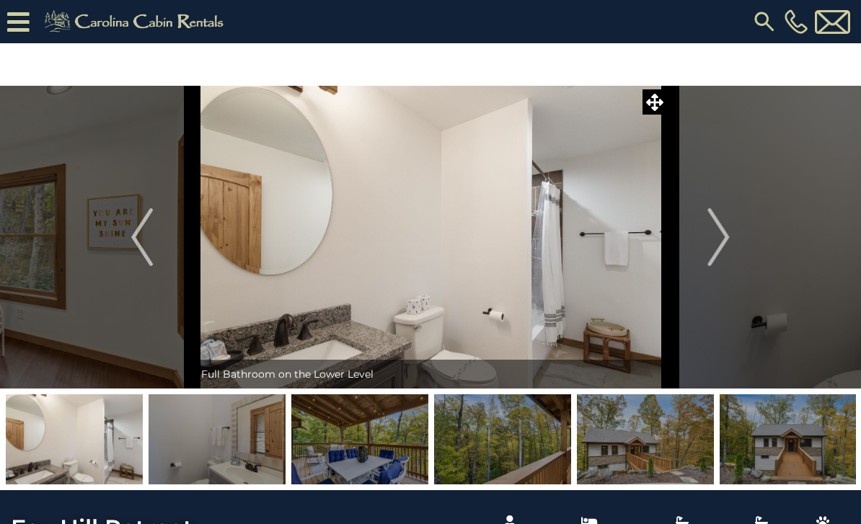
click at [708, 237] on img "Next" at bounding box center [719, 237] width 22 height 58
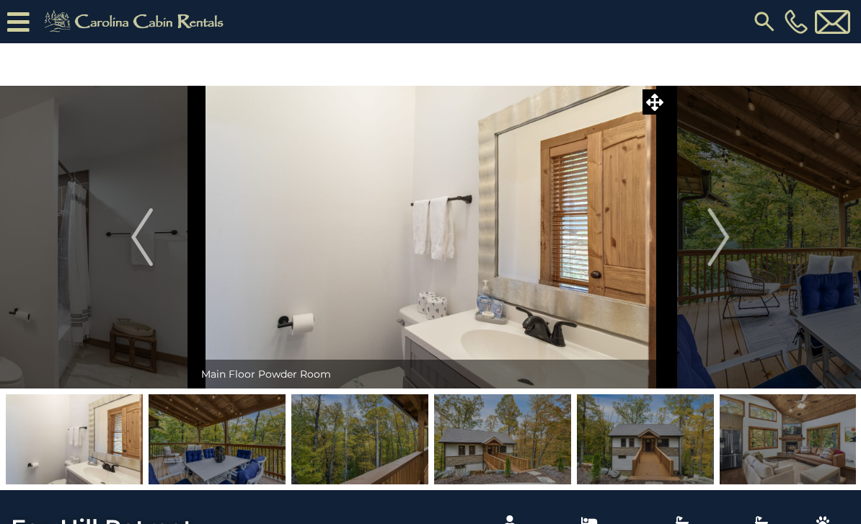
click at [708, 239] on img "Next" at bounding box center [719, 237] width 22 height 58
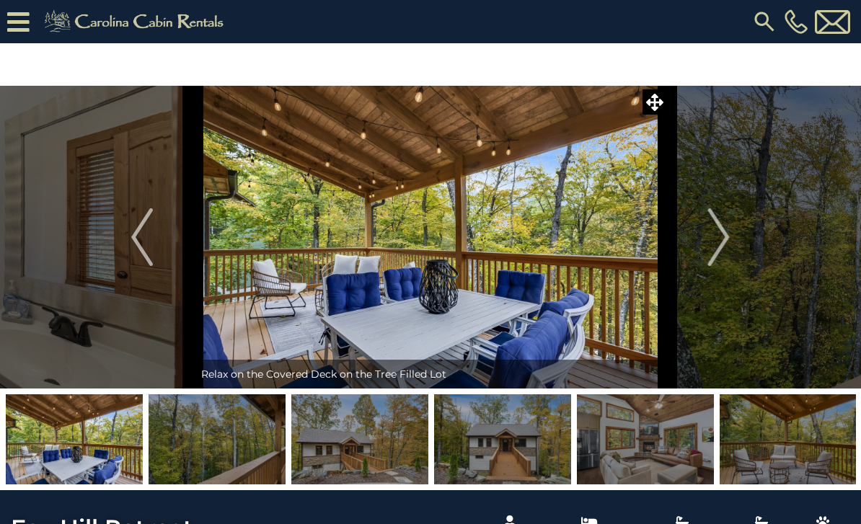
click at [723, 229] on img "Next" at bounding box center [719, 237] width 22 height 58
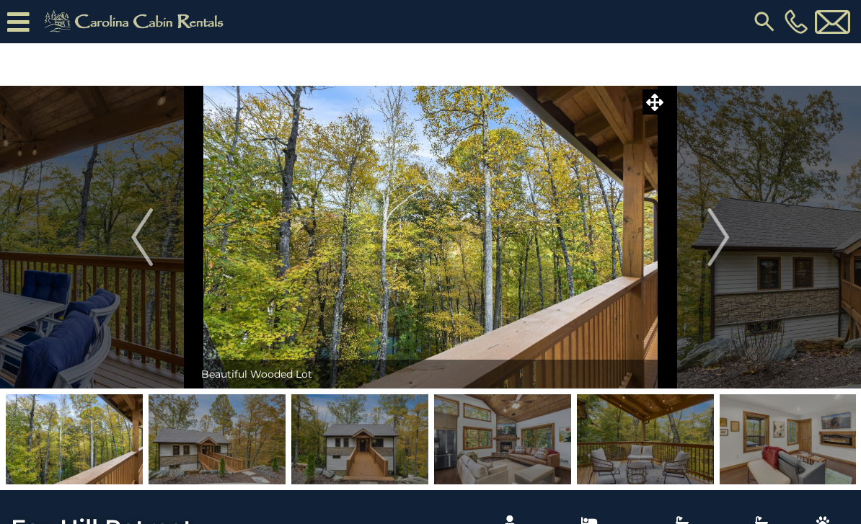
click at [717, 234] on img "Next" at bounding box center [719, 237] width 22 height 58
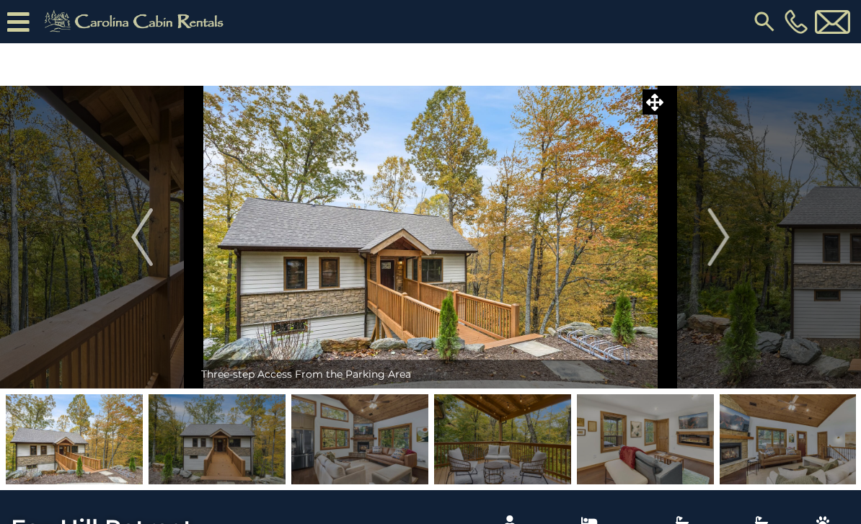
click at [720, 238] on img "Next" at bounding box center [719, 237] width 22 height 58
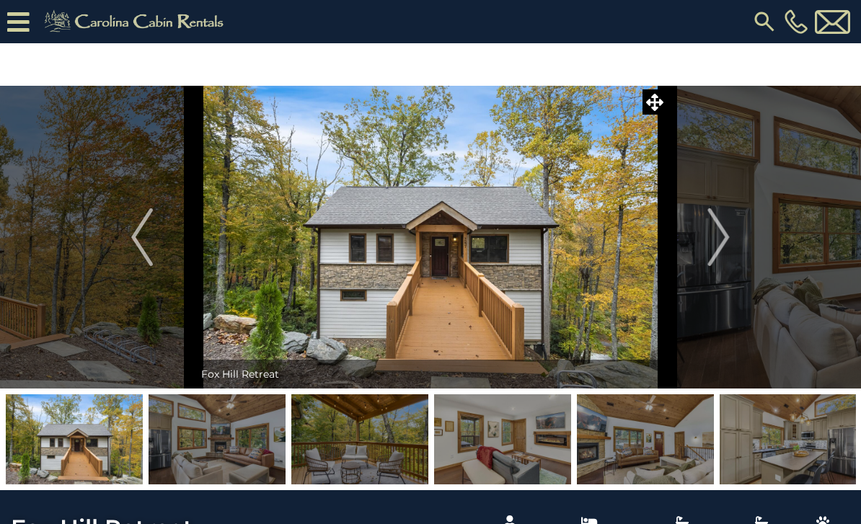
click at [718, 241] on img "Next" at bounding box center [719, 237] width 22 height 58
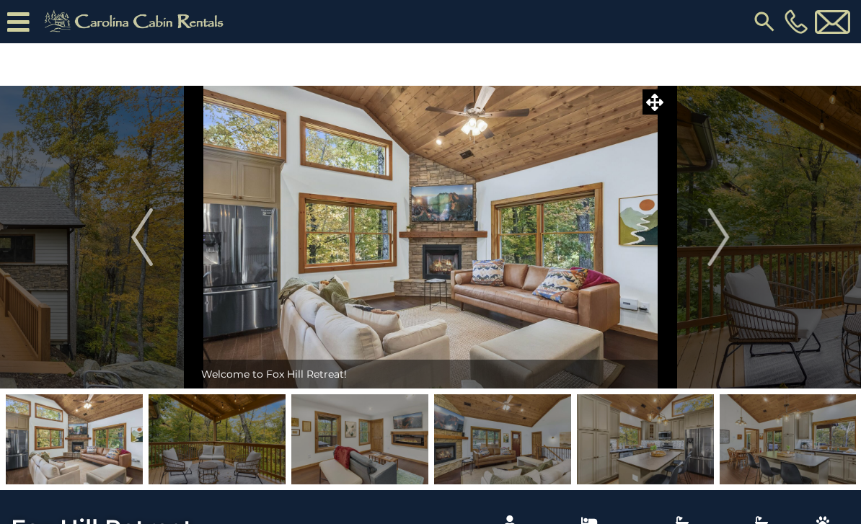
click at [713, 234] on img "Next" at bounding box center [719, 237] width 22 height 58
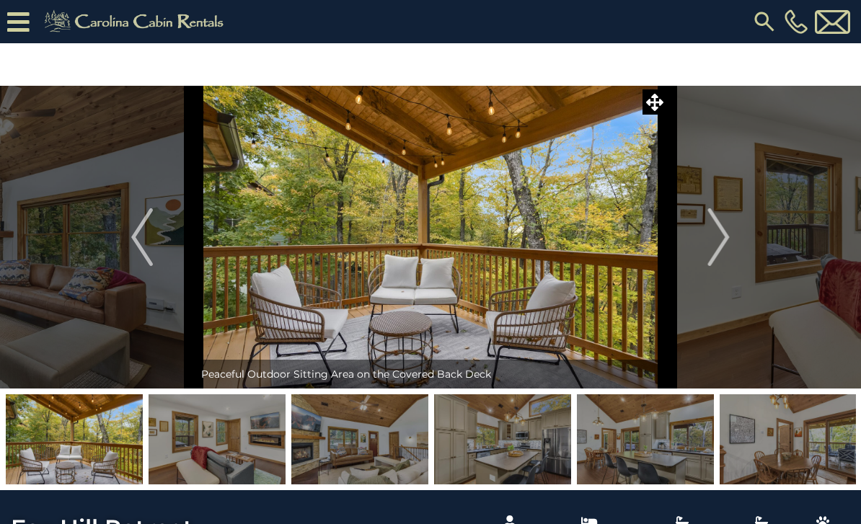
click at [717, 231] on img "Next" at bounding box center [719, 237] width 22 height 58
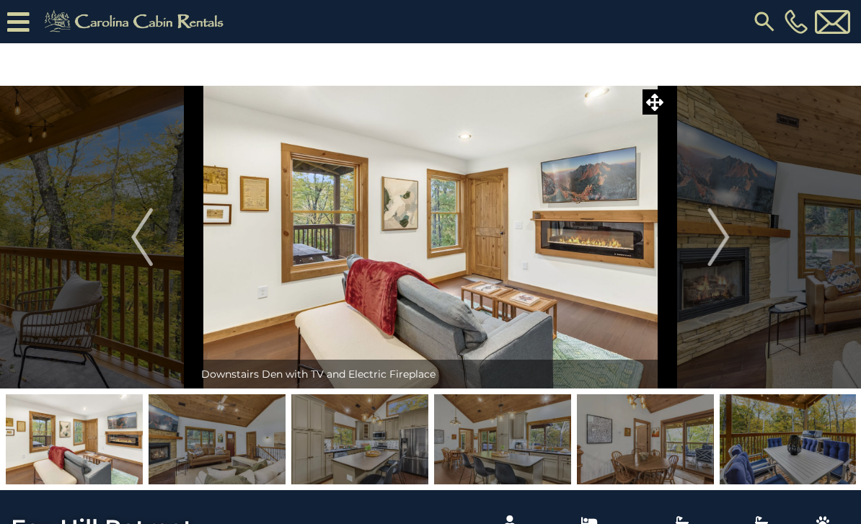
click at [722, 231] on img "Next" at bounding box center [719, 237] width 22 height 58
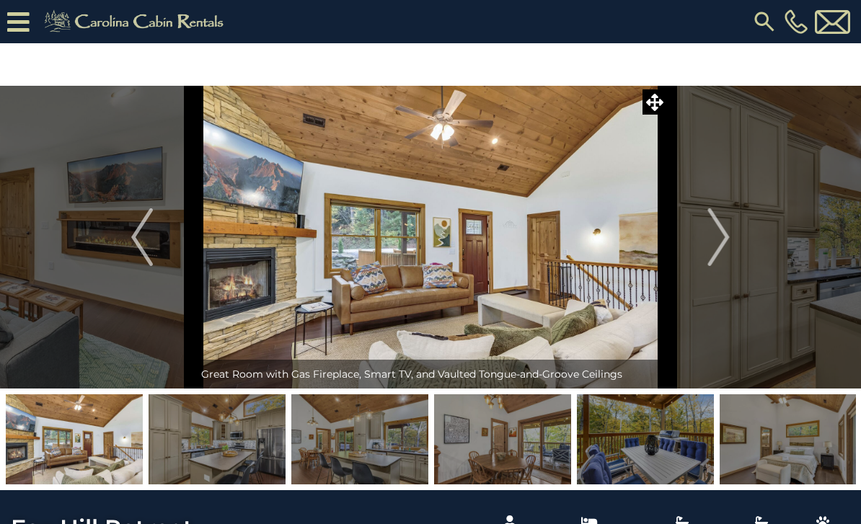
click at [721, 232] on img "Next" at bounding box center [719, 237] width 22 height 58
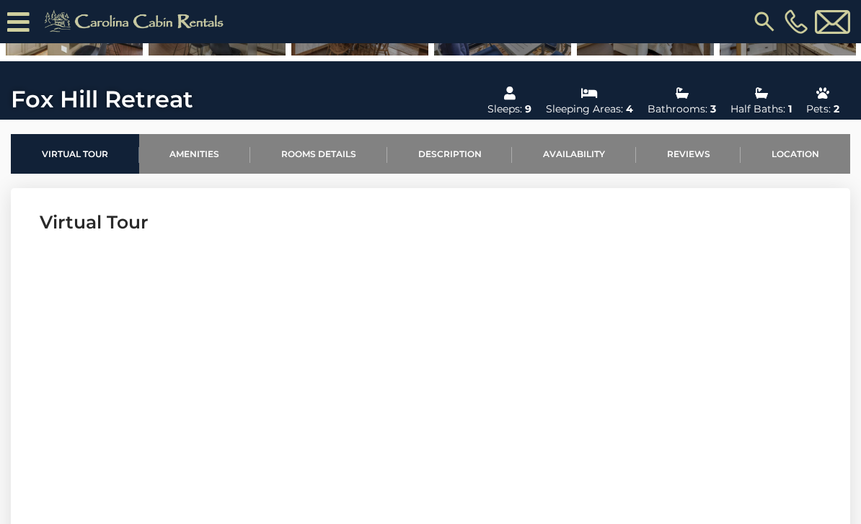
click at [347, 159] on link "Rooms Details" at bounding box center [318, 154] width 137 height 40
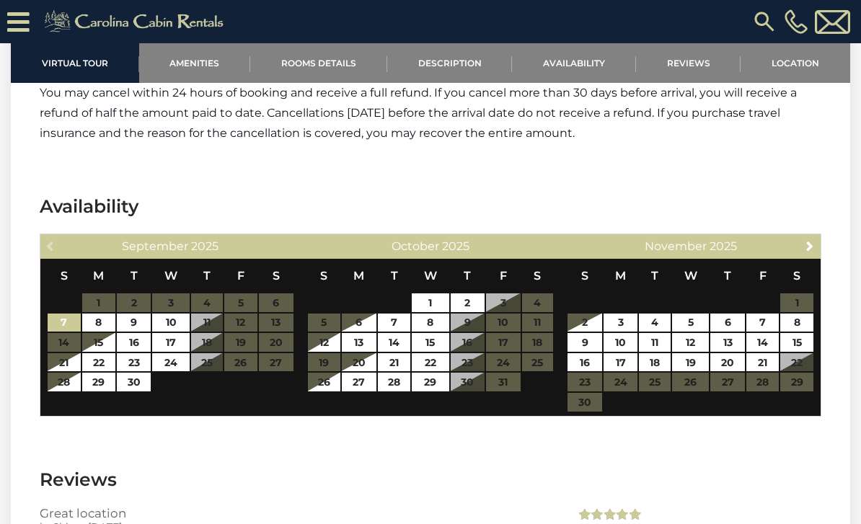
scroll to position [2584, 0]
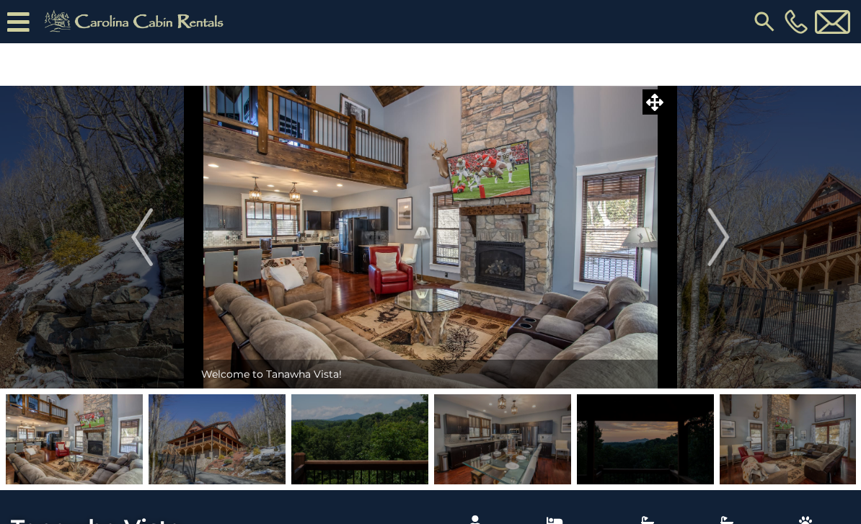
click at [722, 255] on img "Next" at bounding box center [719, 237] width 22 height 58
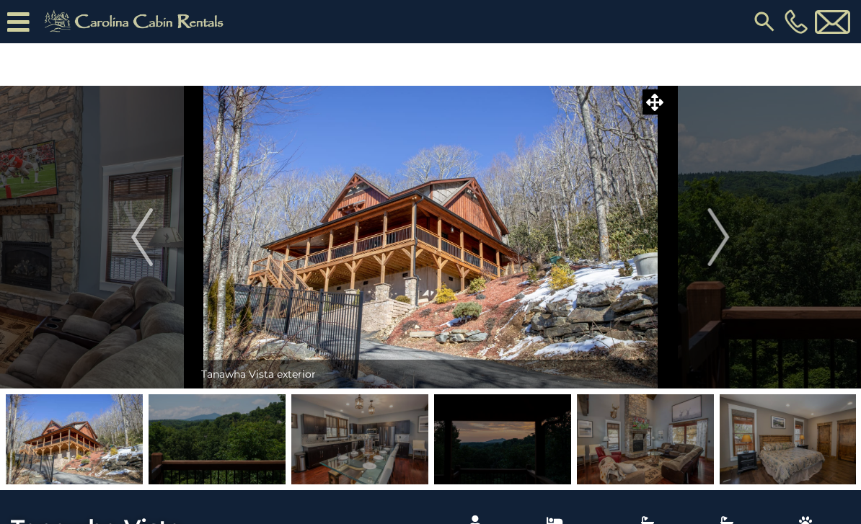
click at [723, 242] on img "Next" at bounding box center [719, 237] width 22 height 58
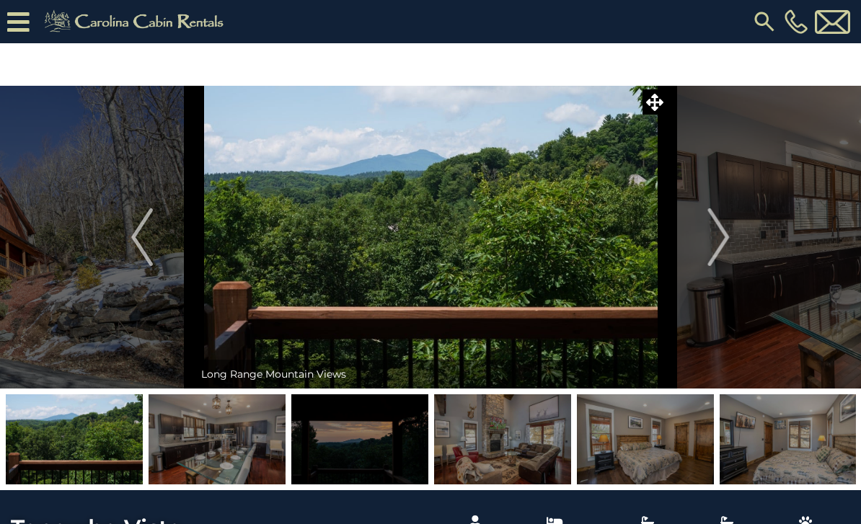
click at [724, 248] on img "Next" at bounding box center [719, 237] width 22 height 58
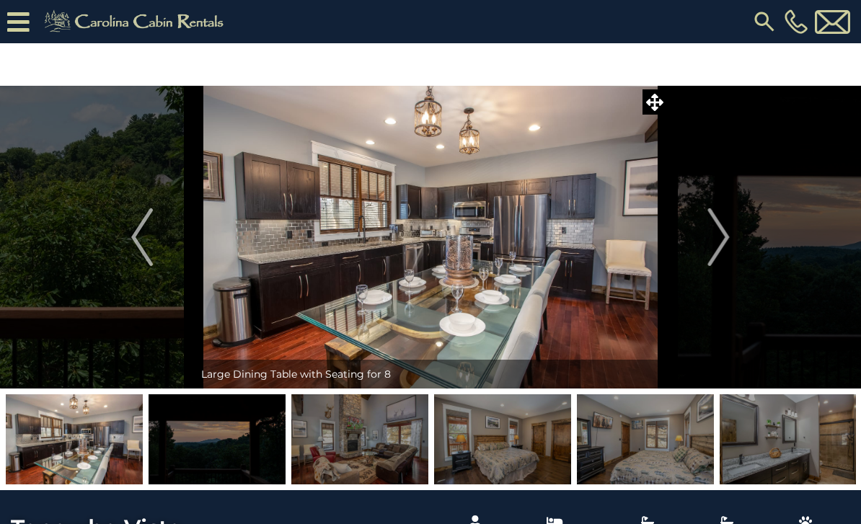
click at [724, 247] on img "Next" at bounding box center [719, 237] width 22 height 58
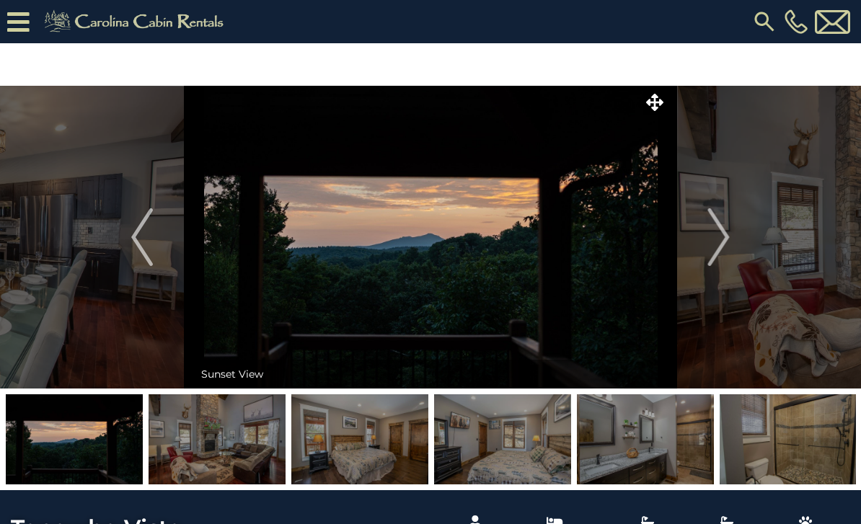
click at [725, 244] on img "Next" at bounding box center [719, 237] width 22 height 58
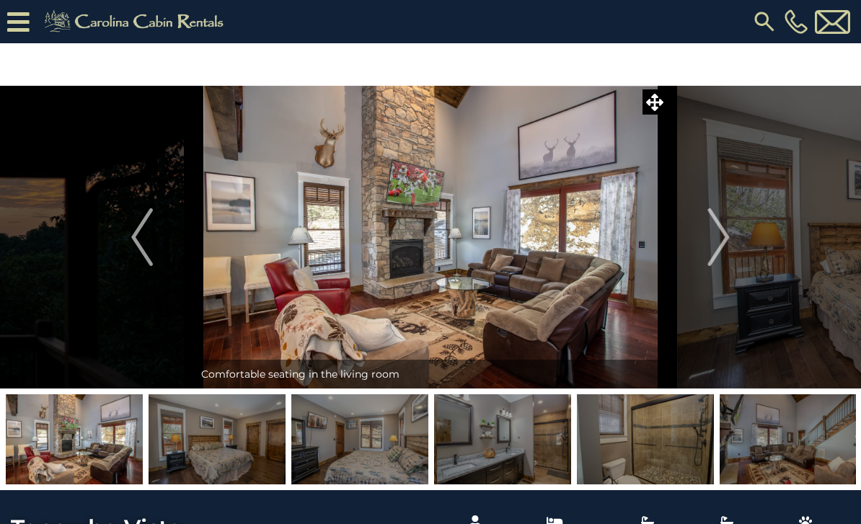
click at [724, 244] on img "Next" at bounding box center [719, 237] width 22 height 58
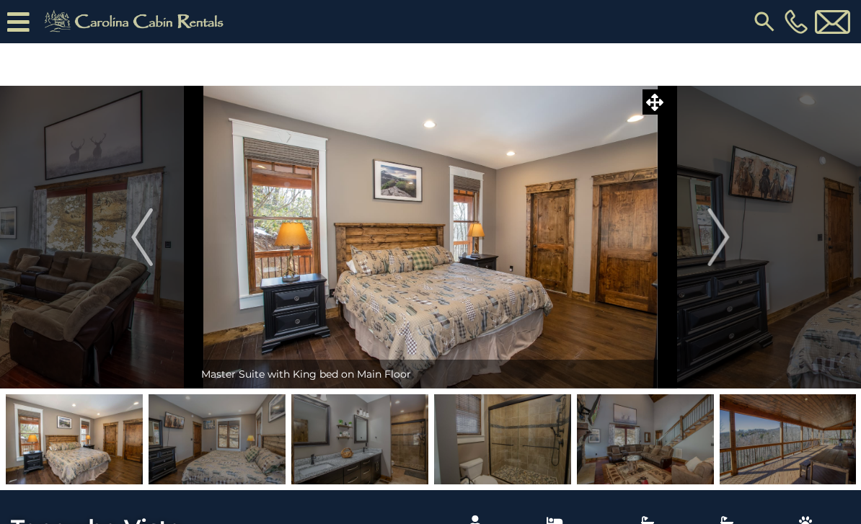
click at [725, 243] on img "Next" at bounding box center [719, 237] width 22 height 58
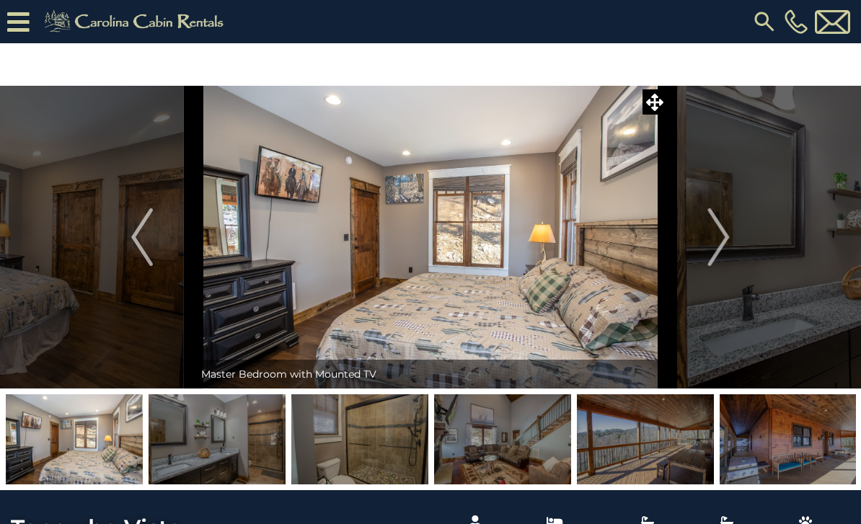
click at [730, 234] on button "Next" at bounding box center [719, 237] width 104 height 303
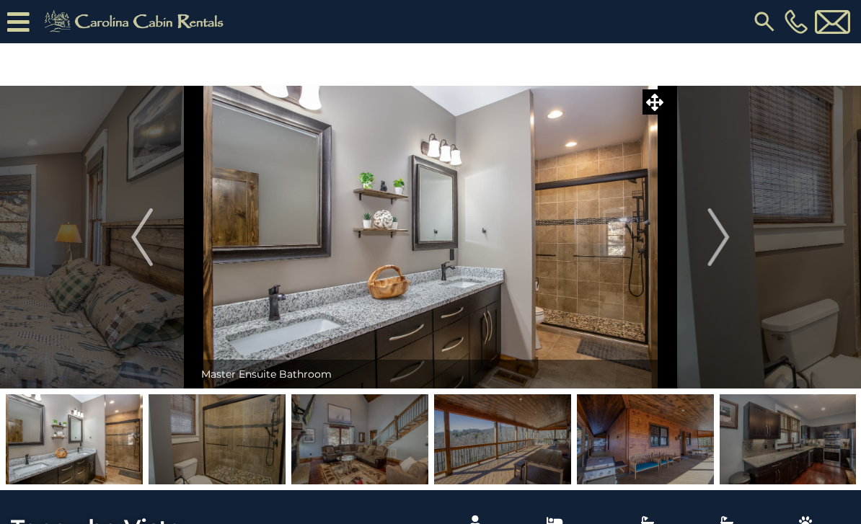
click at [726, 244] on img "Next" at bounding box center [719, 237] width 22 height 58
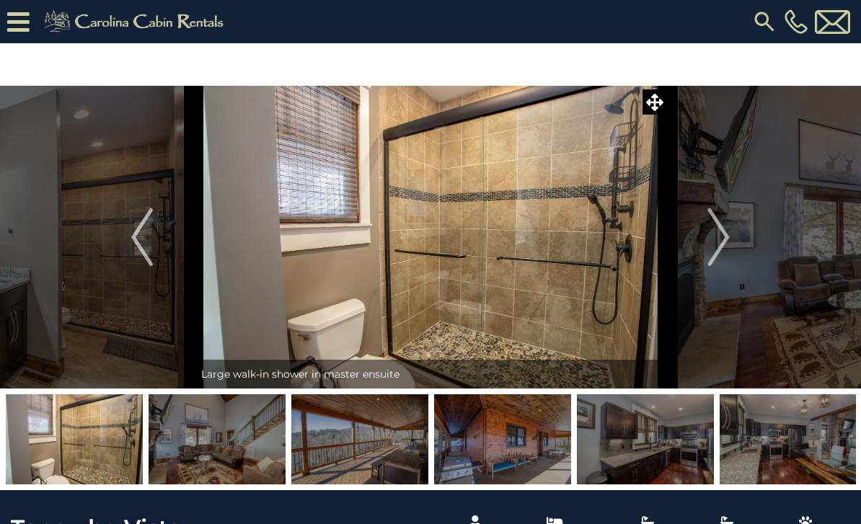
click at [720, 249] on img "Next" at bounding box center [719, 237] width 22 height 58
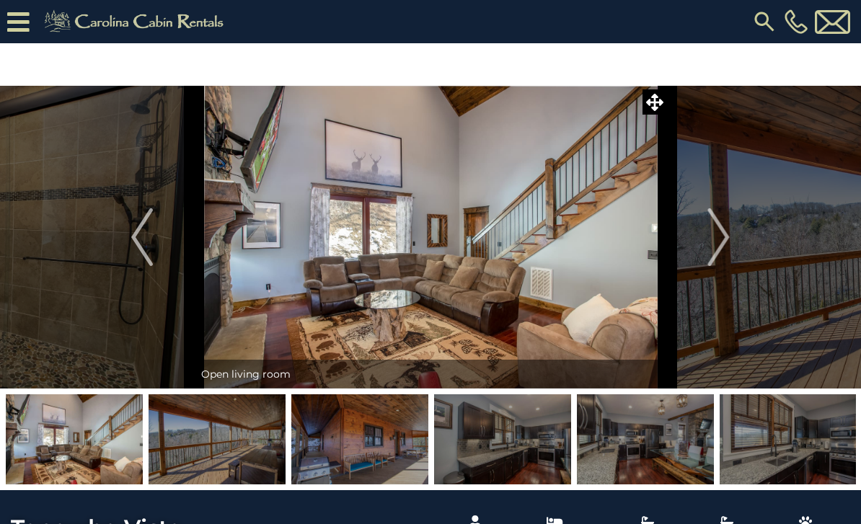
click at [724, 248] on img "Next" at bounding box center [719, 237] width 22 height 58
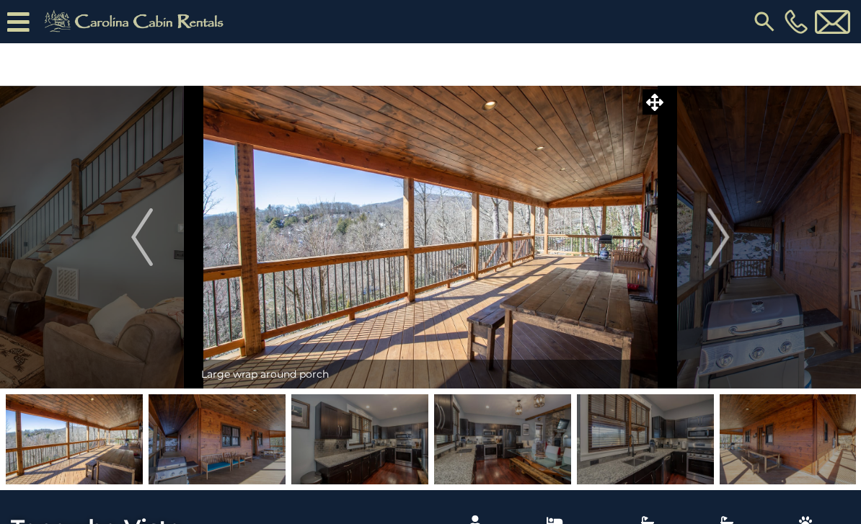
click at [725, 251] on img "Next" at bounding box center [719, 237] width 22 height 58
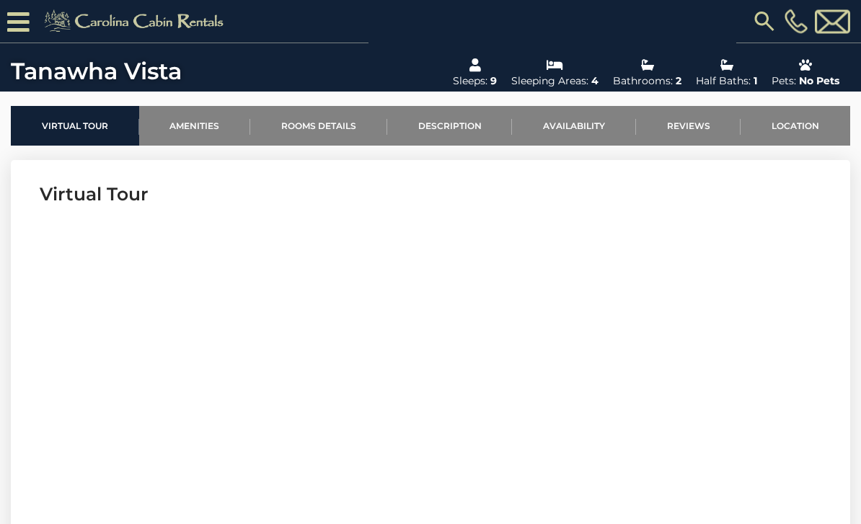
scroll to position [442, 0]
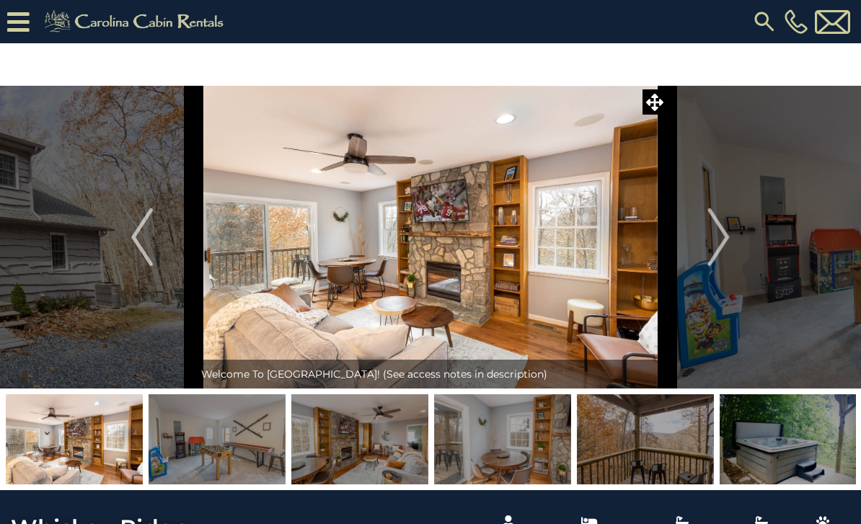
click at [720, 244] on img "Next" at bounding box center [719, 237] width 22 height 58
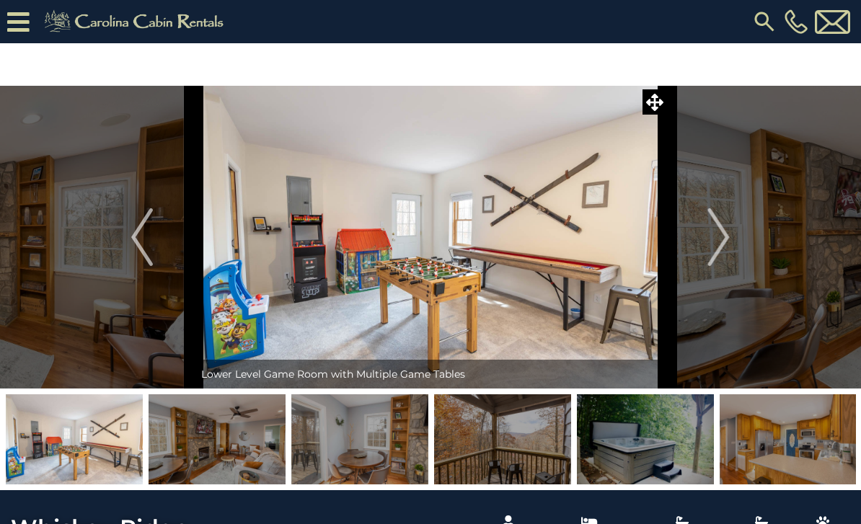
click at [727, 239] on img "Next" at bounding box center [719, 237] width 22 height 58
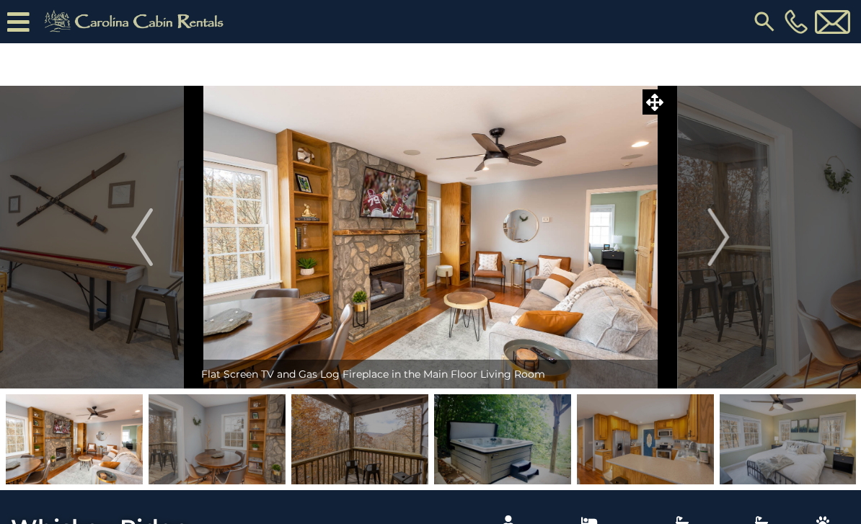
click at [717, 249] on img "Next" at bounding box center [719, 237] width 22 height 58
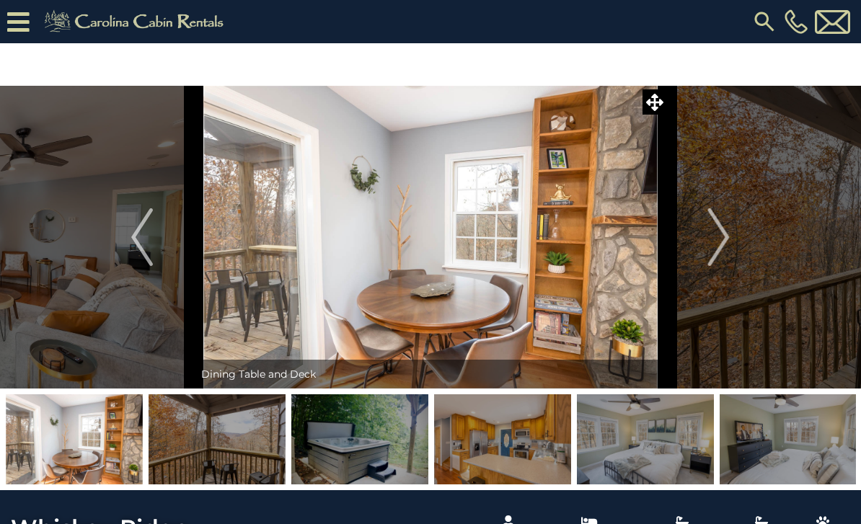
click at [709, 249] on img "Next" at bounding box center [719, 237] width 22 height 58
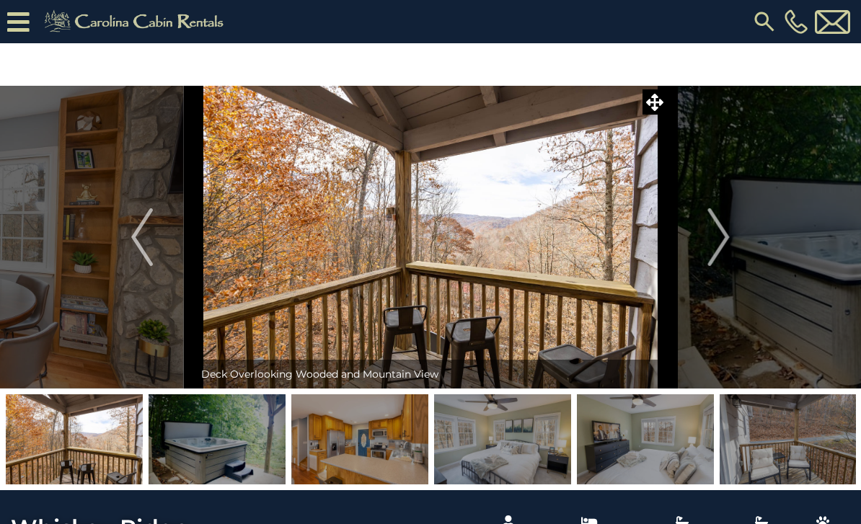
click at [709, 248] on img "Next" at bounding box center [719, 237] width 22 height 58
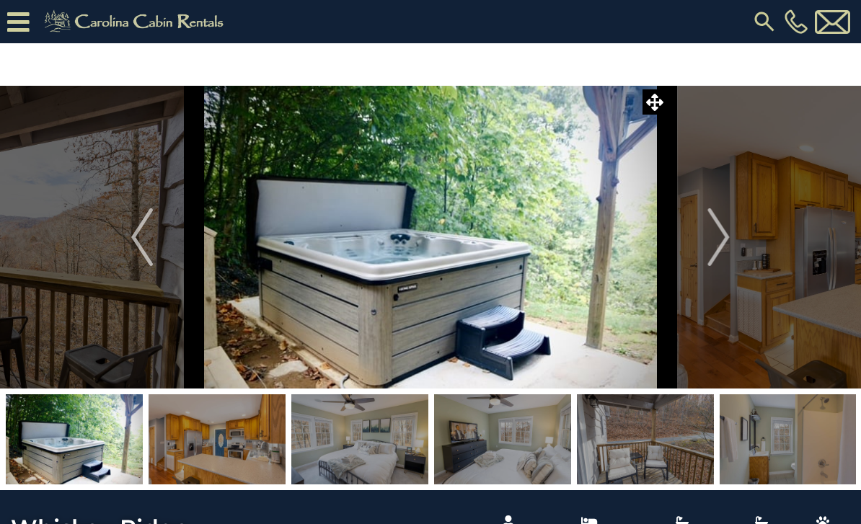
click at [717, 243] on img "Next" at bounding box center [719, 237] width 22 height 58
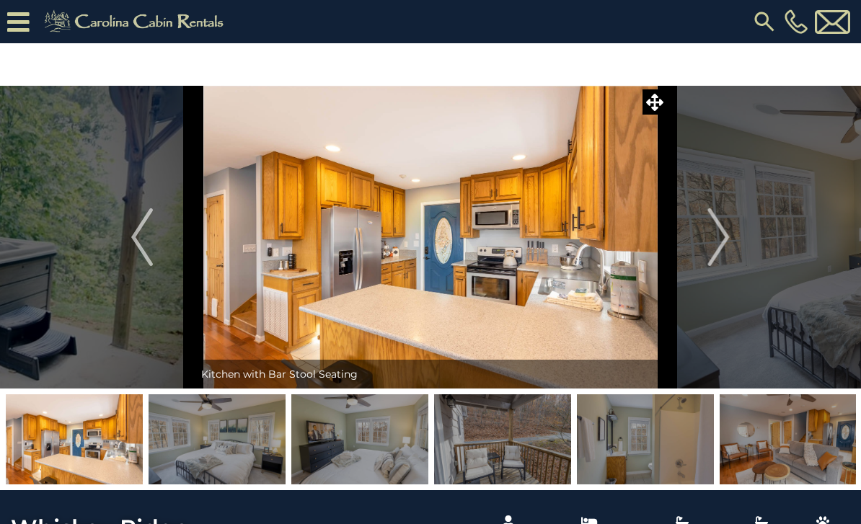
click at [716, 244] on img "Next" at bounding box center [719, 237] width 22 height 58
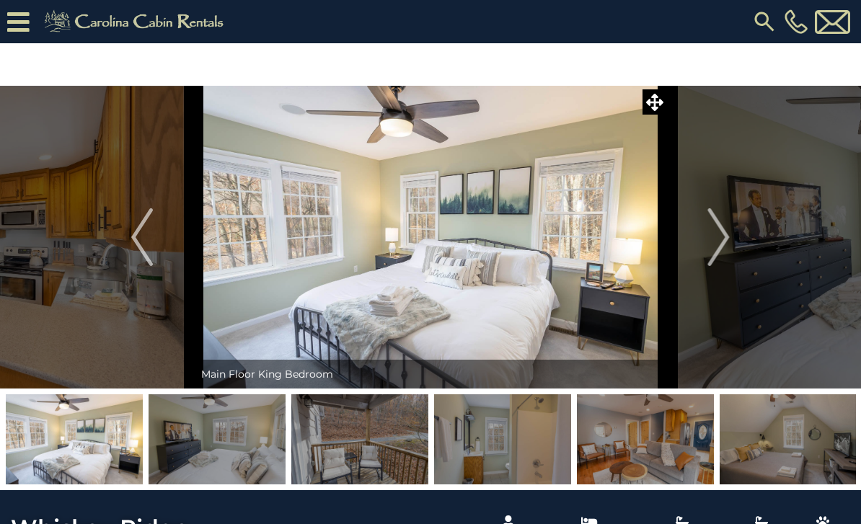
click at [713, 246] on img "Next" at bounding box center [719, 237] width 22 height 58
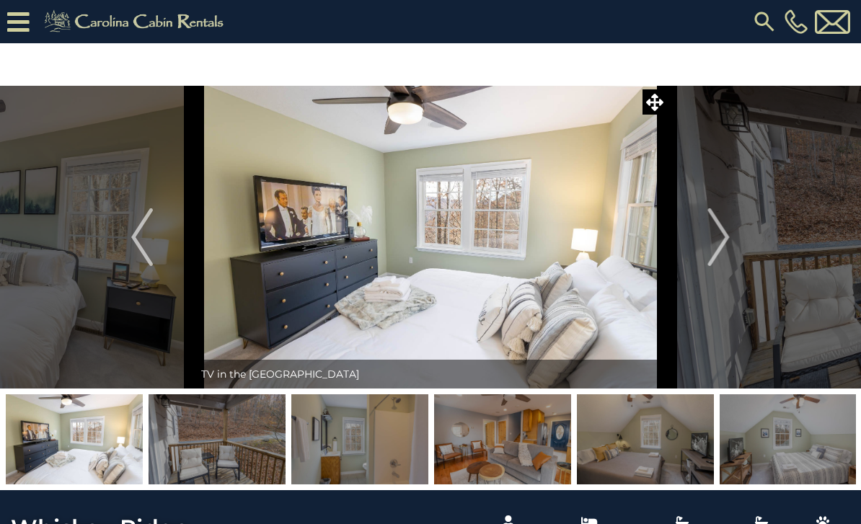
click at [714, 245] on img "Next" at bounding box center [719, 237] width 22 height 58
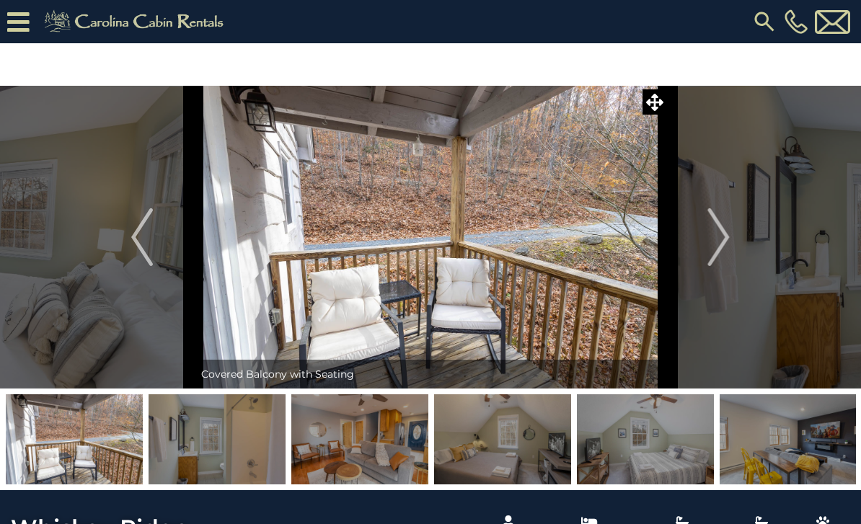
click at [713, 246] on img "Next" at bounding box center [719, 237] width 22 height 58
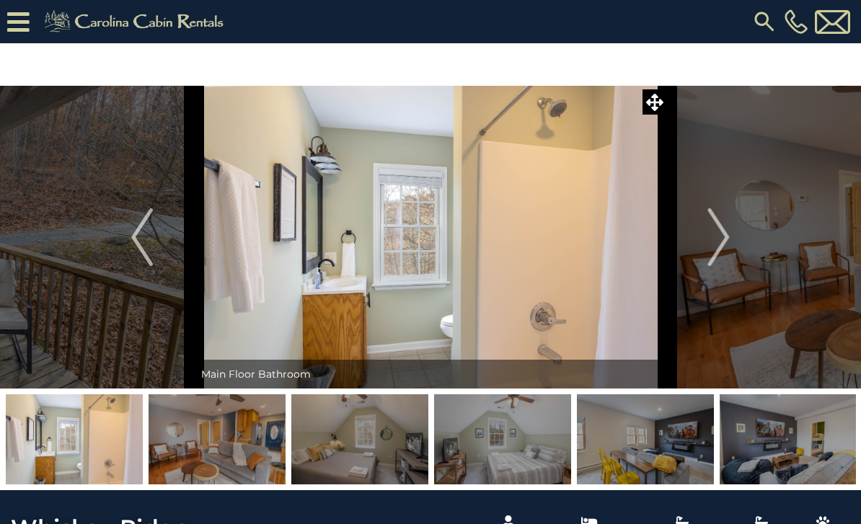
click at [714, 244] on img "Next" at bounding box center [719, 237] width 22 height 58
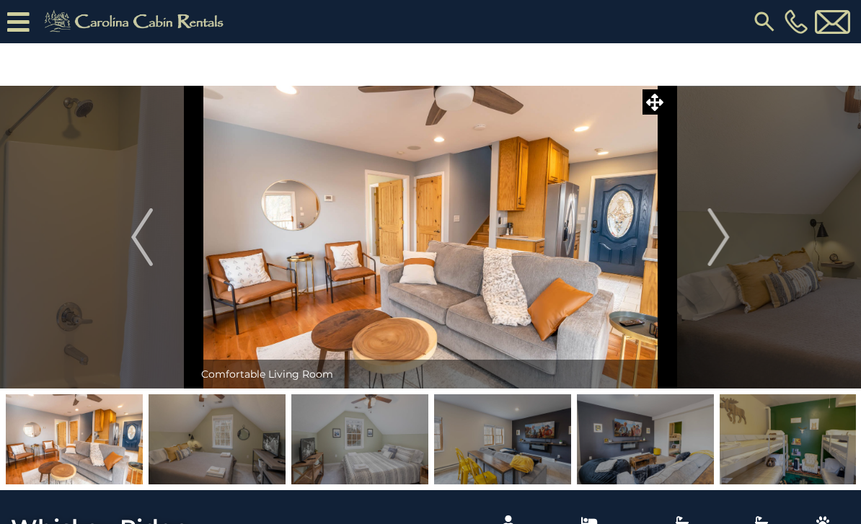
click at [714, 247] on img "Next" at bounding box center [719, 237] width 22 height 58
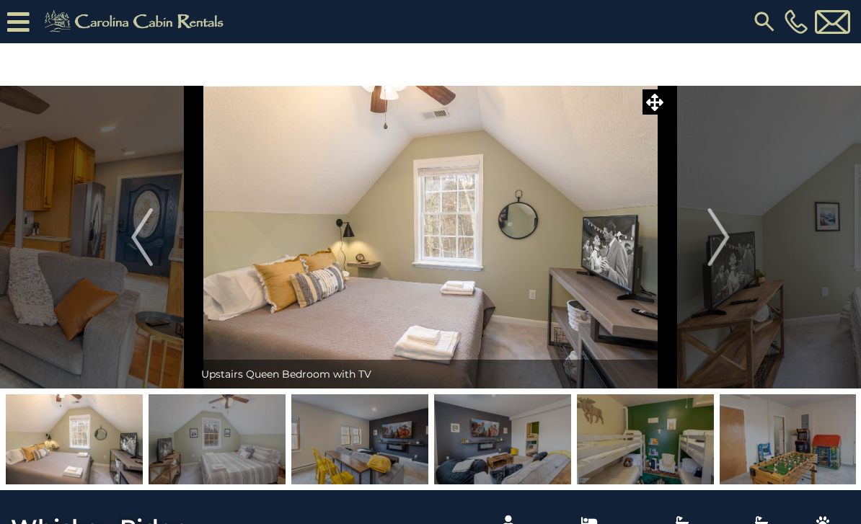
click at [714, 249] on img "Next" at bounding box center [719, 237] width 22 height 58
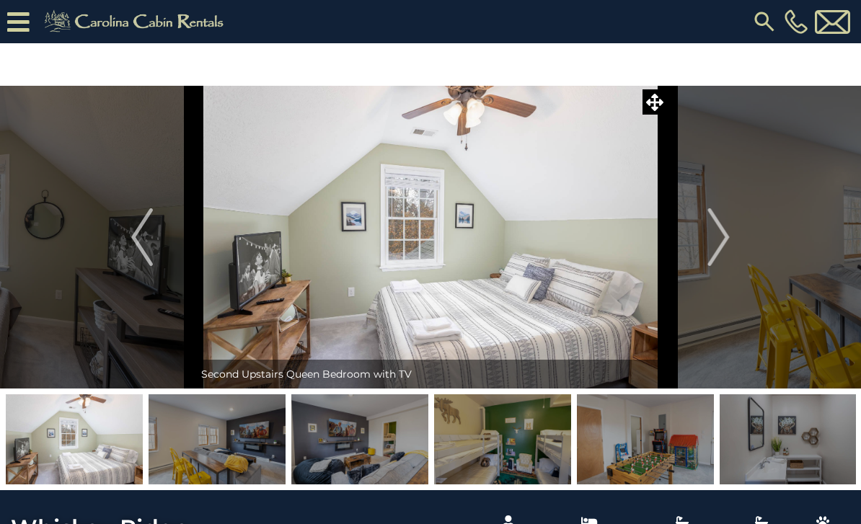
click at [715, 246] on img "Next" at bounding box center [719, 237] width 22 height 58
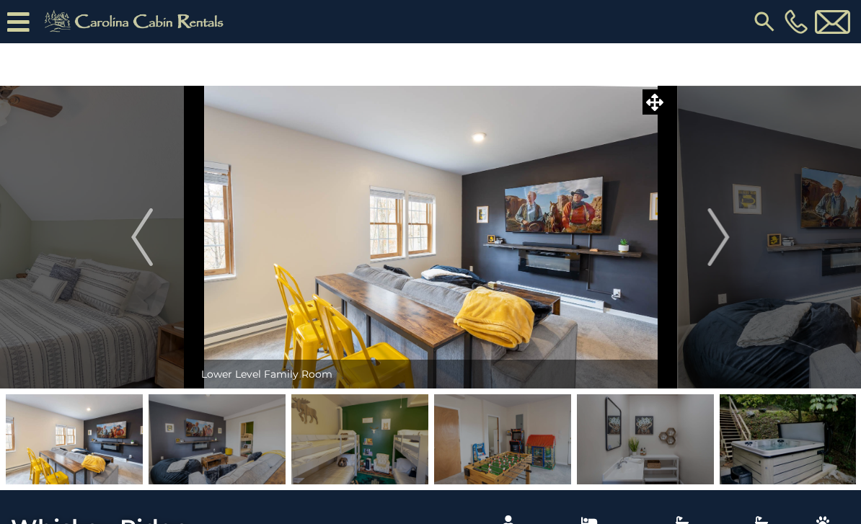
click at [714, 245] on img "Next" at bounding box center [719, 237] width 22 height 58
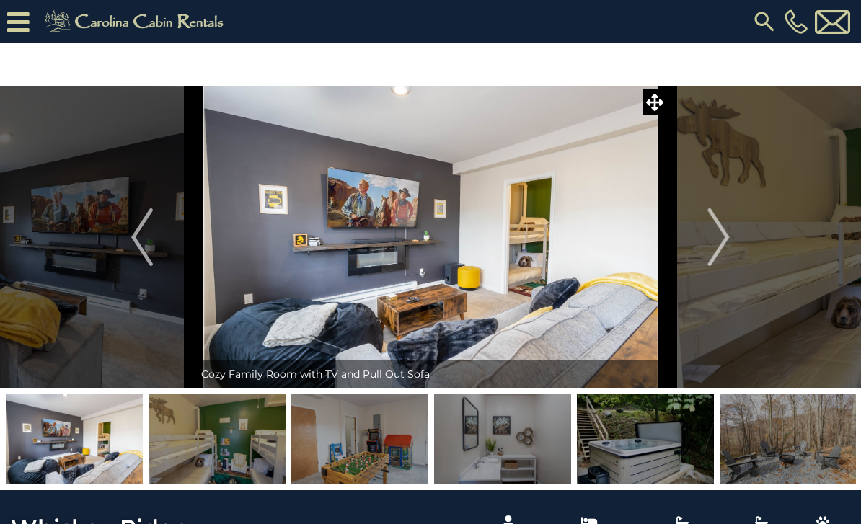
click at [717, 243] on img "Next" at bounding box center [719, 237] width 22 height 58
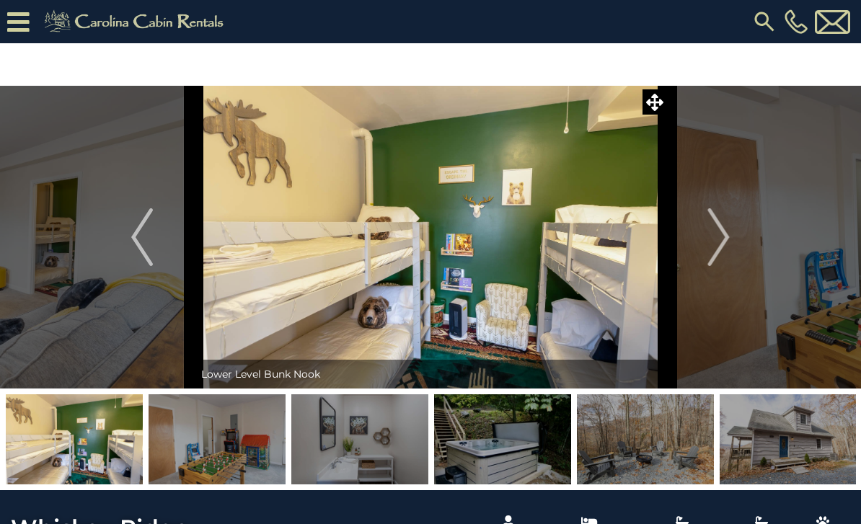
click at [718, 241] on img "Next" at bounding box center [719, 237] width 22 height 58
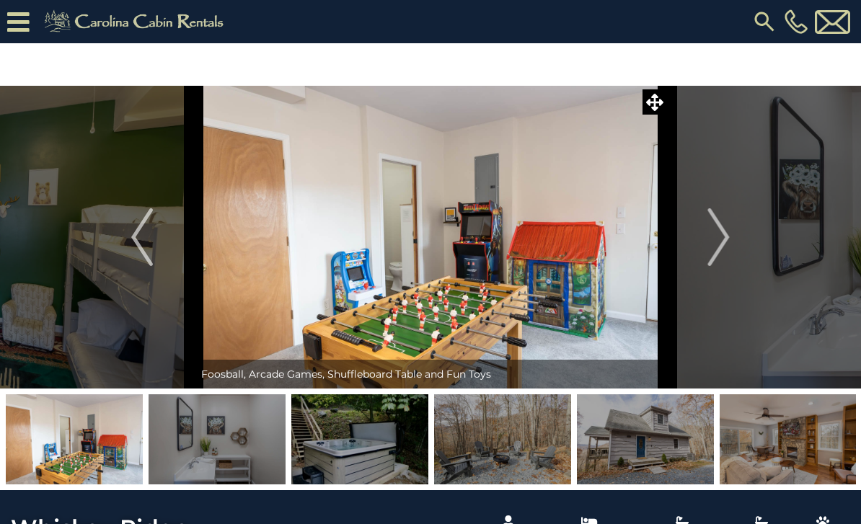
click at [715, 246] on img "Next" at bounding box center [719, 237] width 22 height 58
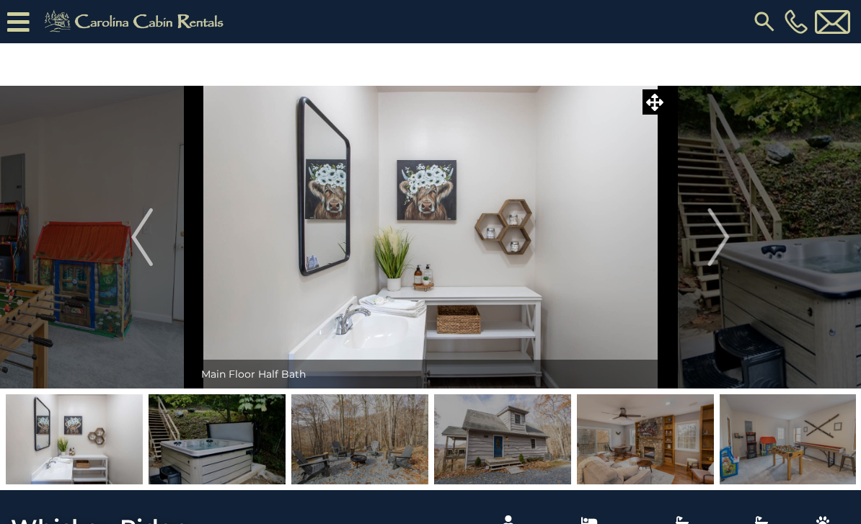
click at [717, 244] on img "Next" at bounding box center [719, 237] width 22 height 58
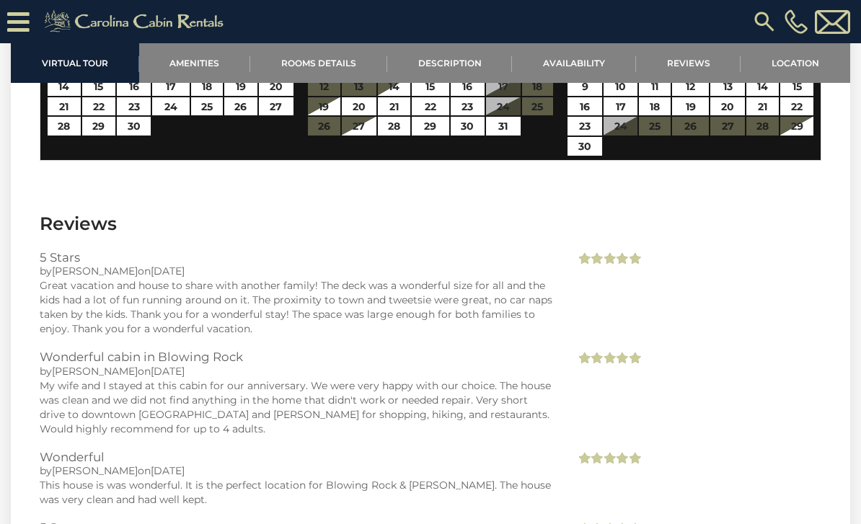
scroll to position [2956, 0]
